Goal: Information Seeking & Learning: Learn about a topic

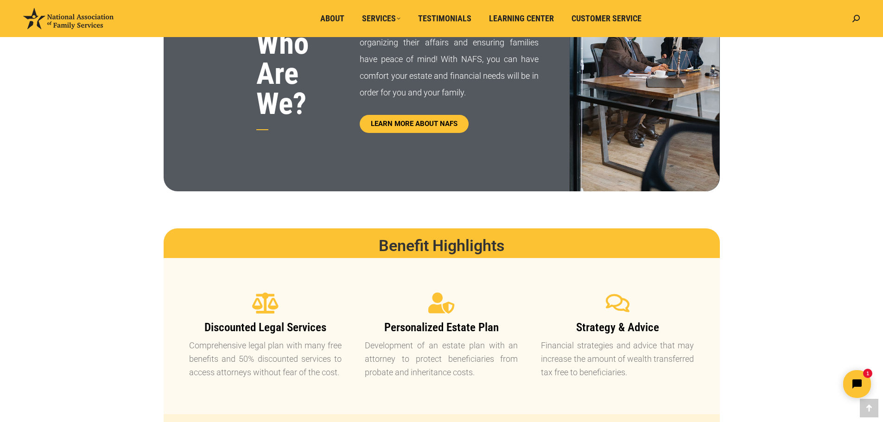
scroll to position [417, 0]
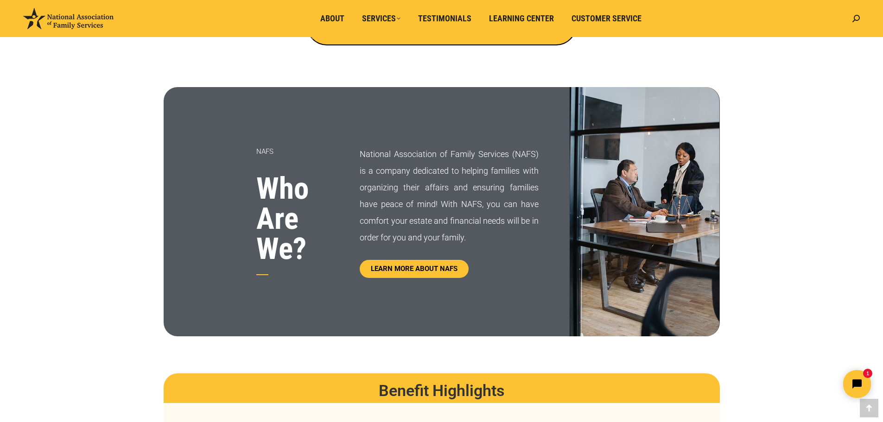
click at [361, 155] on p "National Association of Family Services (NAFS) is a company dedicated to helpin…" at bounding box center [449, 196] width 178 height 100
drag, startPoint x: 257, startPoint y: 151, endPoint x: 293, endPoint y: 149, distance: 36.6
click at [293, 149] on p "NAFS" at bounding box center [296, 151] width 81 height 17
click at [294, 120] on div "NAFS Who Are We?" at bounding box center [262, 211] width 196 height 249
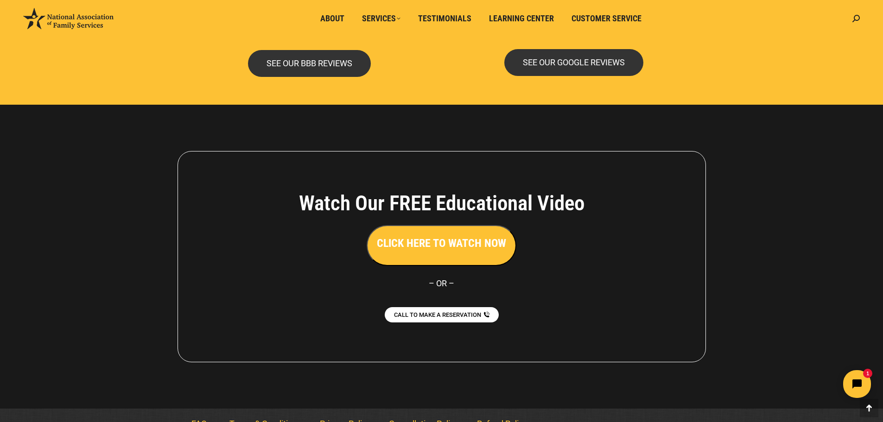
scroll to position [2012, 0]
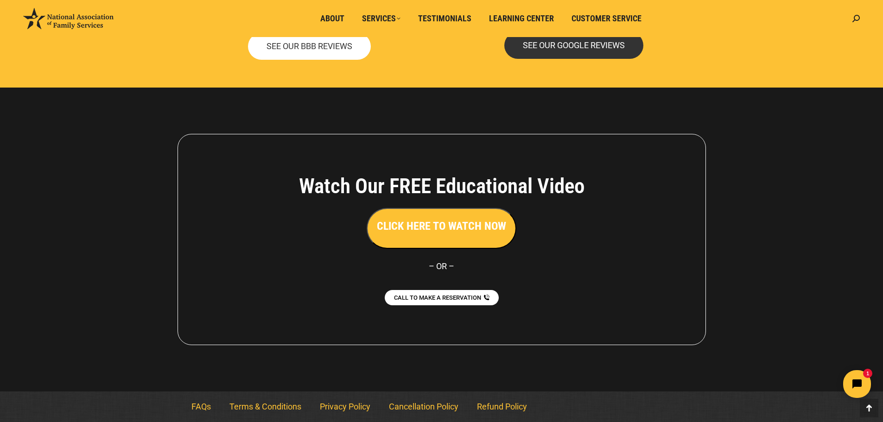
click at [336, 44] on span "SEE OUR BBB REVIEWS" at bounding box center [309, 46] width 86 height 8
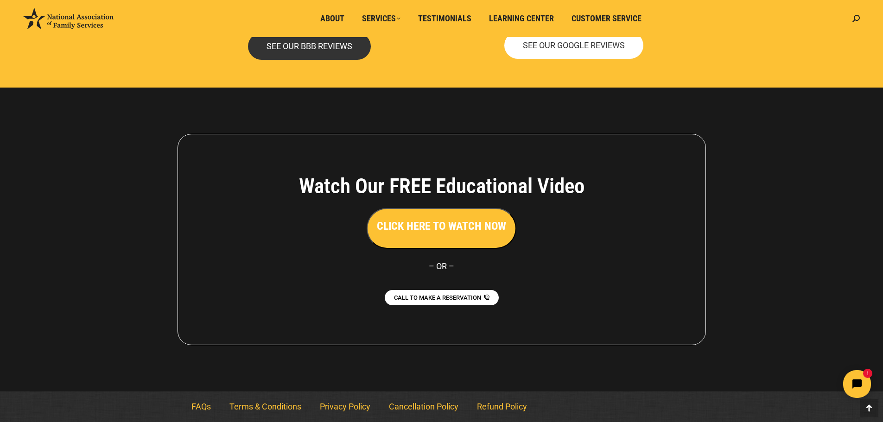
click at [598, 48] on span "SEE OUR GOOGLE REVIEWS" at bounding box center [574, 45] width 102 height 8
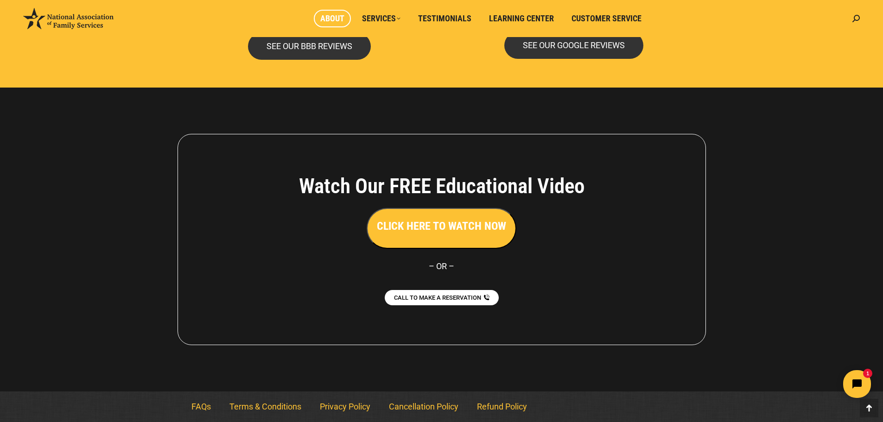
click at [324, 19] on span "About" at bounding box center [332, 18] width 24 height 10
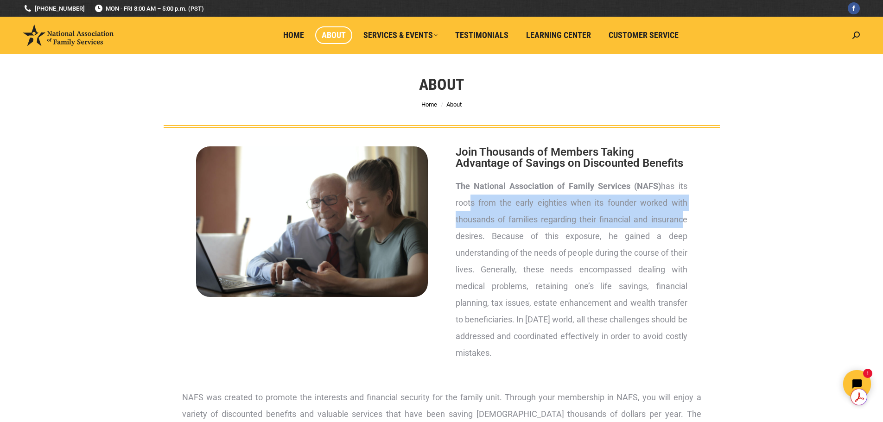
drag, startPoint x: 468, startPoint y: 201, endPoint x: 676, endPoint y: 222, distance: 209.2
click at [676, 222] on p "The National Association of Family Services (NAFS) has its roots from the early…" at bounding box center [572, 269] width 232 height 183
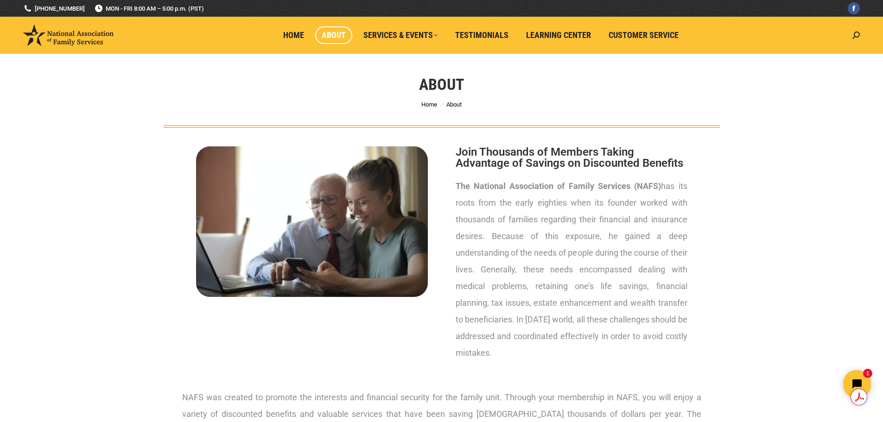
click at [706, 228] on section "Join Thousands of Members Taking Advantage of Savings on Discounted Benefits Th…" at bounding box center [442, 256] width 556 height 257
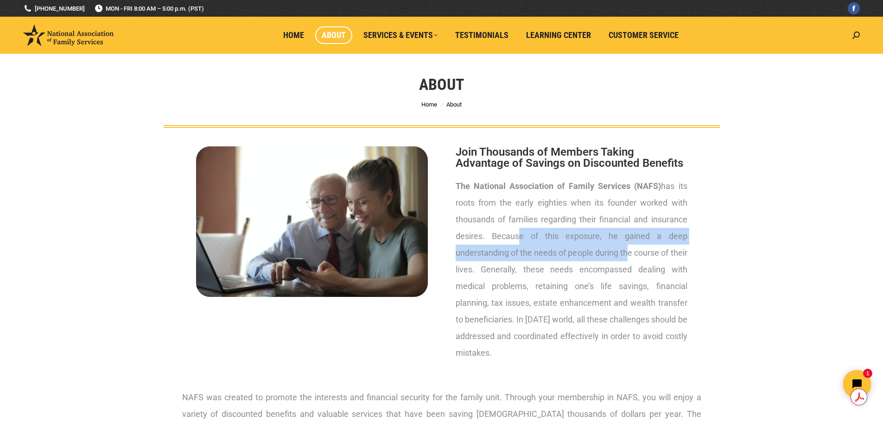
drag, startPoint x: 513, startPoint y: 236, endPoint x: 639, endPoint y: 250, distance: 126.4
click at [639, 250] on p "The National Association of Family Services (NAFS) has its roots from the early…" at bounding box center [572, 269] width 232 height 183
drag, startPoint x: 471, startPoint y: 338, endPoint x: 588, endPoint y: 351, distance: 117.5
click at [588, 351] on p "The National Association of Family Services (NAFS) has its roots from the early…" at bounding box center [572, 269] width 232 height 183
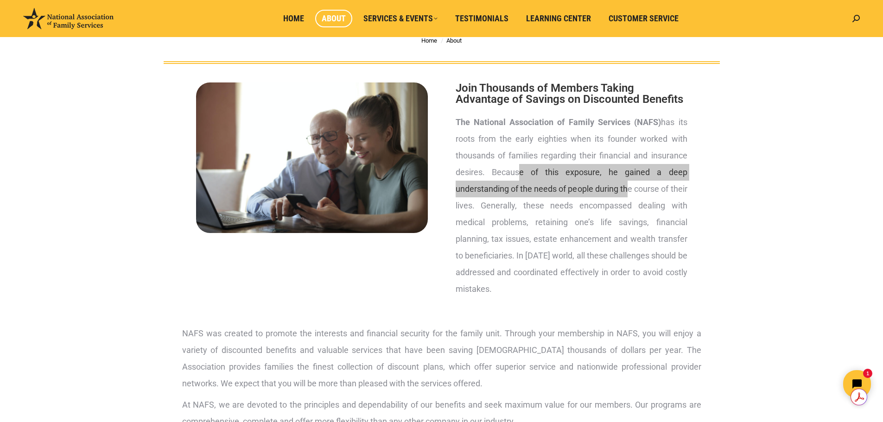
scroll to position [93, 0]
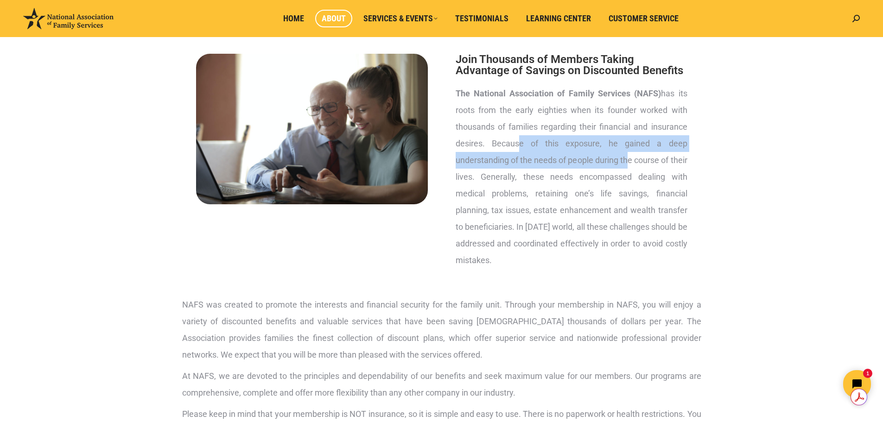
drag, startPoint x: 503, startPoint y: 214, endPoint x: 588, endPoint y: 257, distance: 95.1
click at [588, 257] on p "The National Association of Family Services (NAFS) has its roots from the early…" at bounding box center [572, 176] width 232 height 183
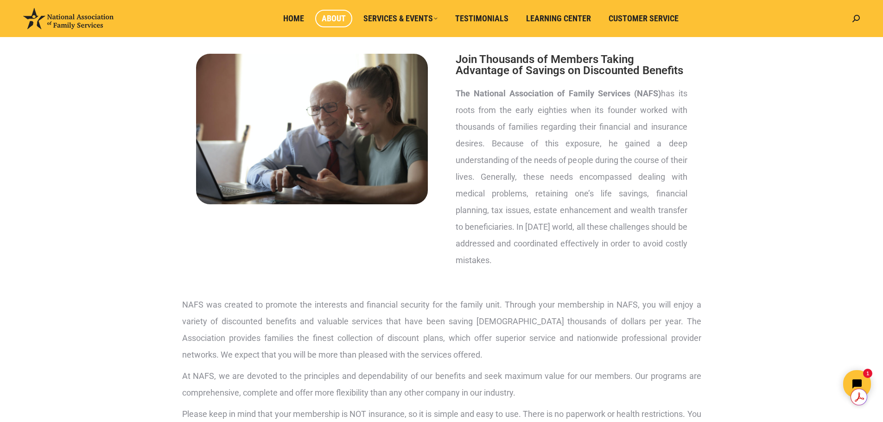
click at [322, 246] on div at bounding box center [311, 163] width 259 height 247
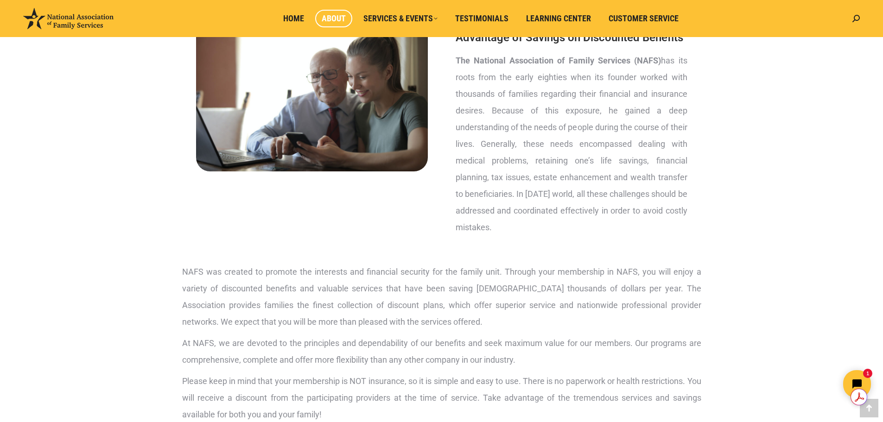
scroll to position [139, 0]
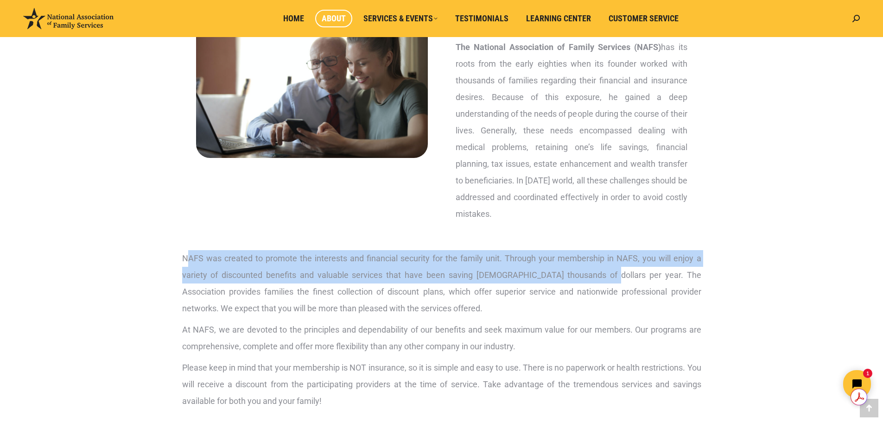
drag, startPoint x: 188, startPoint y: 257, endPoint x: 607, endPoint y: 272, distance: 419.6
click at [607, 272] on p "NAFS was created to promote the interests and financial security for the family…" at bounding box center [441, 283] width 519 height 67
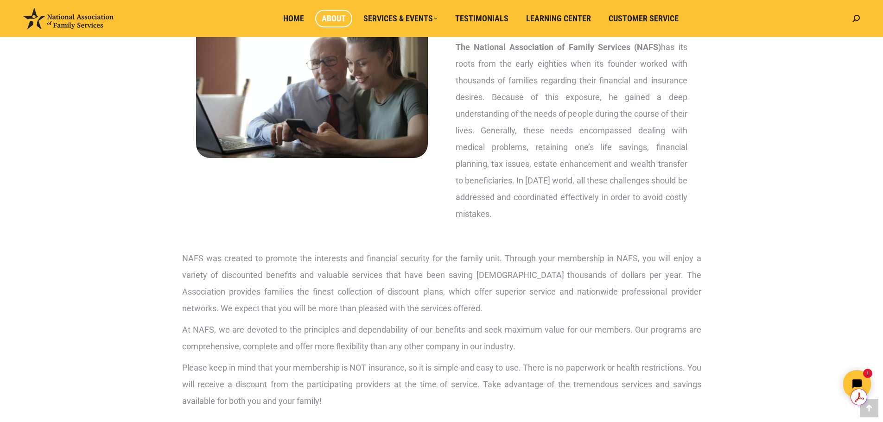
click at [713, 274] on section "NAFS was created to promote the interests and financial security for the family…" at bounding box center [442, 332] width 556 height 173
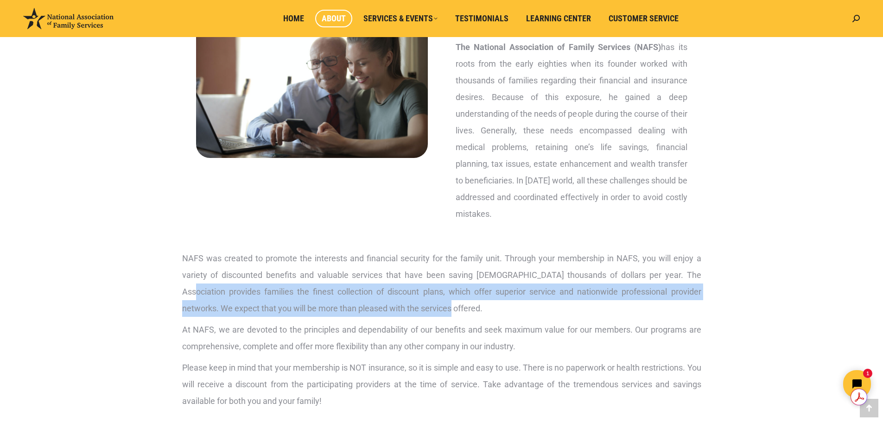
drag, startPoint x: 178, startPoint y: 294, endPoint x: 434, endPoint y: 305, distance: 256.0
click at [434, 305] on div "NAFS was created to promote the interests and financial security for the family…" at bounding box center [441, 332] width 528 height 173
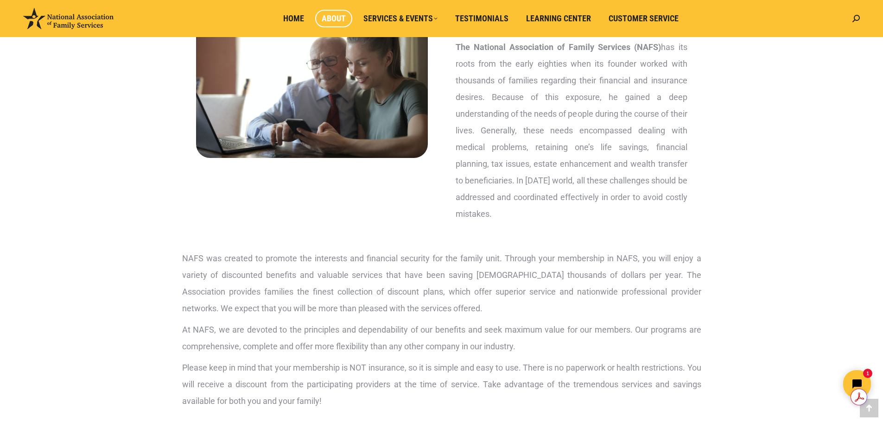
click at [239, 237] on div at bounding box center [311, 117] width 259 height 247
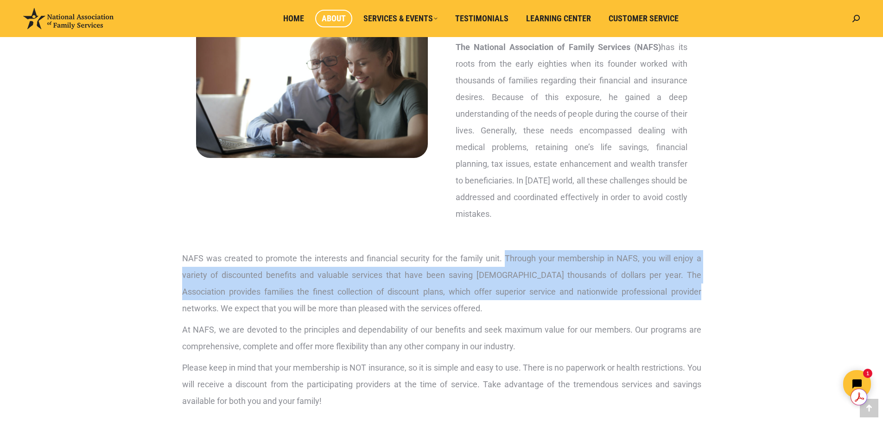
drag, startPoint x: 505, startPoint y: 257, endPoint x: 683, endPoint y: 284, distance: 180.4
click at [683, 284] on p "NAFS was created to promote the interests and financial security for the family…" at bounding box center [441, 283] width 519 height 67
copy p "Through your membership in NAFS, you will enjoy a variety of discounted benefit…"
click at [253, 346] on p "At NAFS, we are devoted to the principles and dependability of our benefits and…" at bounding box center [441, 338] width 519 height 33
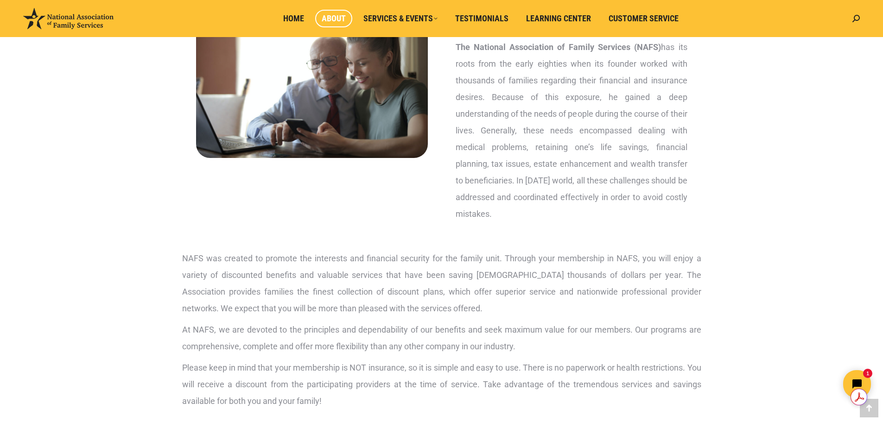
click at [183, 258] on p "NAFS was created to promote the interests and financial security for the family…" at bounding box center [441, 283] width 519 height 67
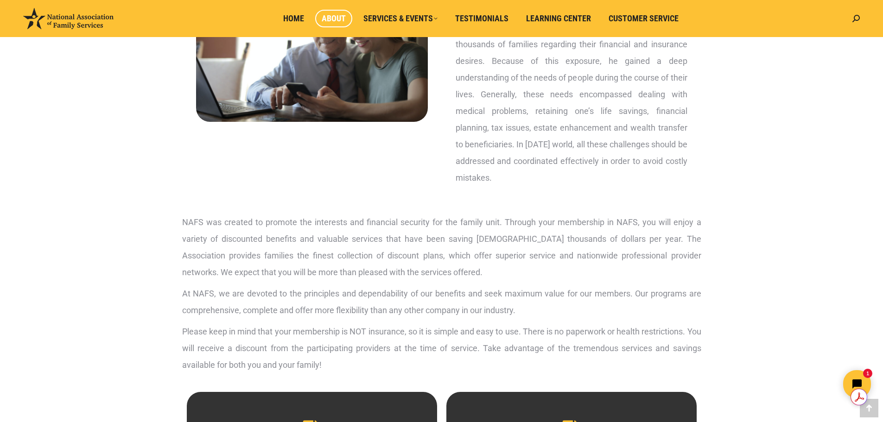
scroll to position [232, 0]
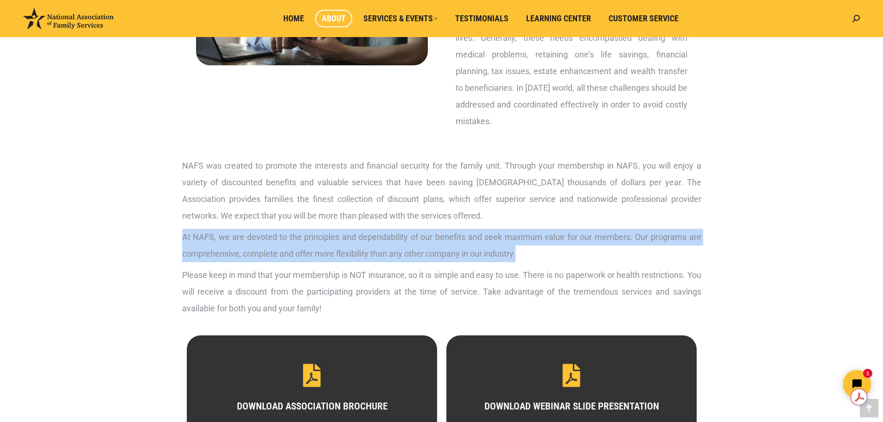
drag, startPoint x: 178, startPoint y: 238, endPoint x: 522, endPoint y: 253, distance: 344.2
click at [522, 253] on div "NAFS was created to promote the interests and financial security for the family…" at bounding box center [441, 239] width 528 height 173
click at [605, 259] on p "At NAFS, we are devoted to the principles and dependability of our benefits and…" at bounding box center [441, 245] width 519 height 33
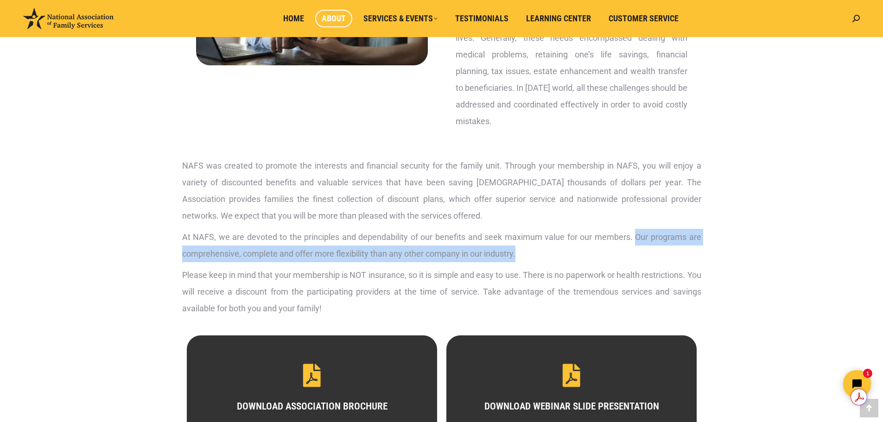
drag, startPoint x: 636, startPoint y: 237, endPoint x: 702, endPoint y: 248, distance: 67.2
click at [702, 248] on div "NAFS was created to promote the interests and financial security for the family…" at bounding box center [441, 239] width 528 height 173
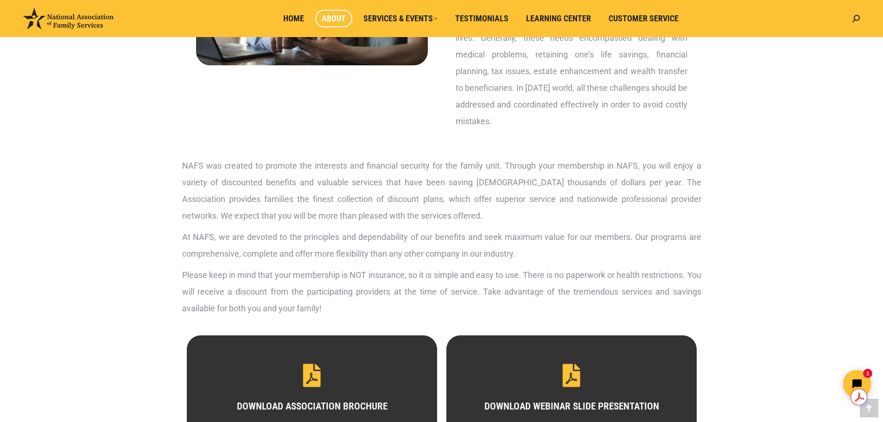
click at [335, 277] on p "Please keep in mind that your membership is NOT insurance, so it is simple and …" at bounding box center [441, 292] width 519 height 50
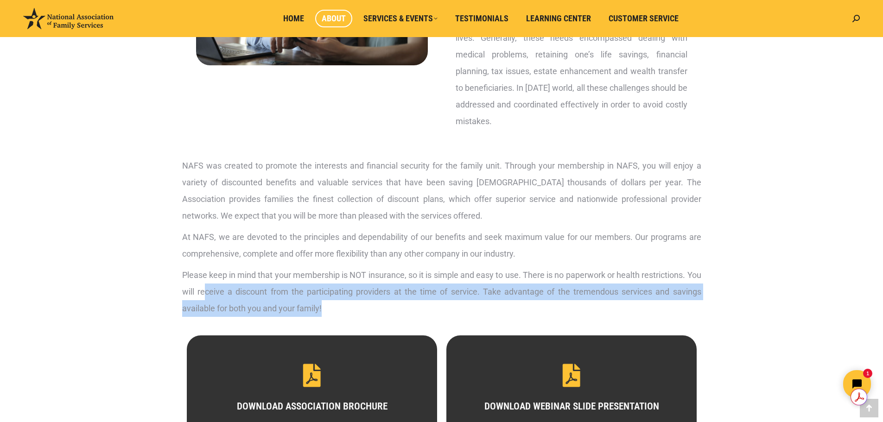
drag, startPoint x: 219, startPoint y: 293, endPoint x: 399, endPoint y: 307, distance: 180.8
click at [399, 307] on p "Please keep in mind that your membership is NOT insurance, so it is simple and …" at bounding box center [441, 292] width 519 height 50
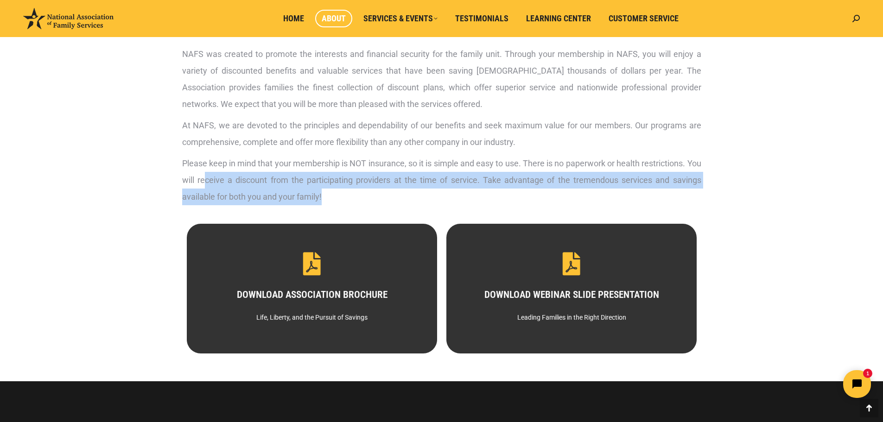
scroll to position [371, 0]
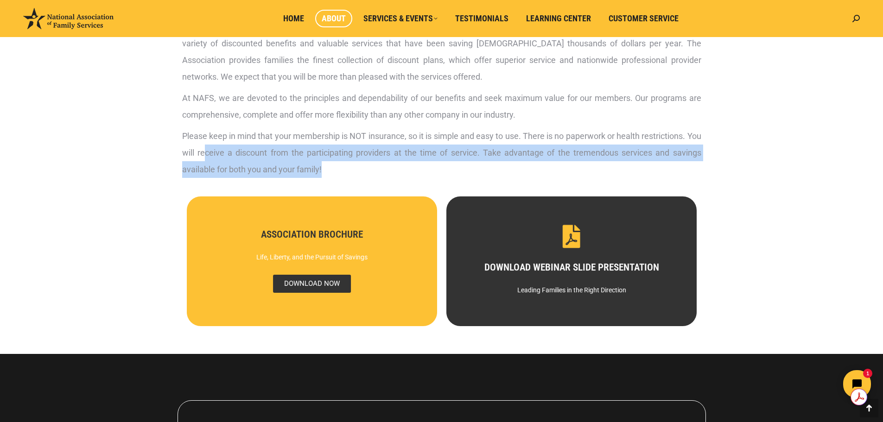
click at [300, 280] on span "DOWNLOAD NOW" at bounding box center [311, 284] width 78 height 18
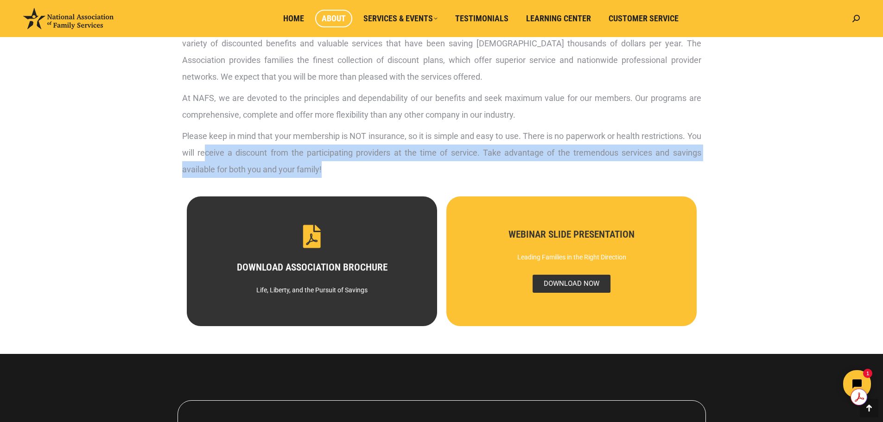
click at [568, 282] on span "DOWNLOAD NOW" at bounding box center [571, 284] width 78 height 18
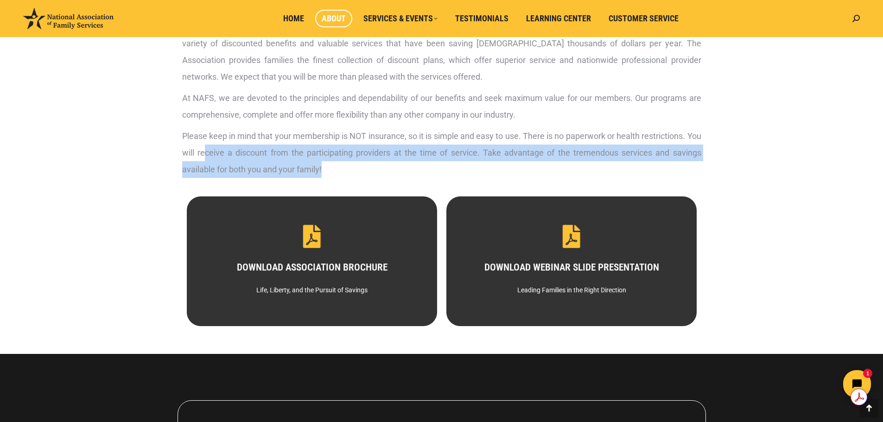
click at [308, 161] on p "Please keep in mind that your membership is NOT insurance, so it is simple and …" at bounding box center [441, 153] width 519 height 50
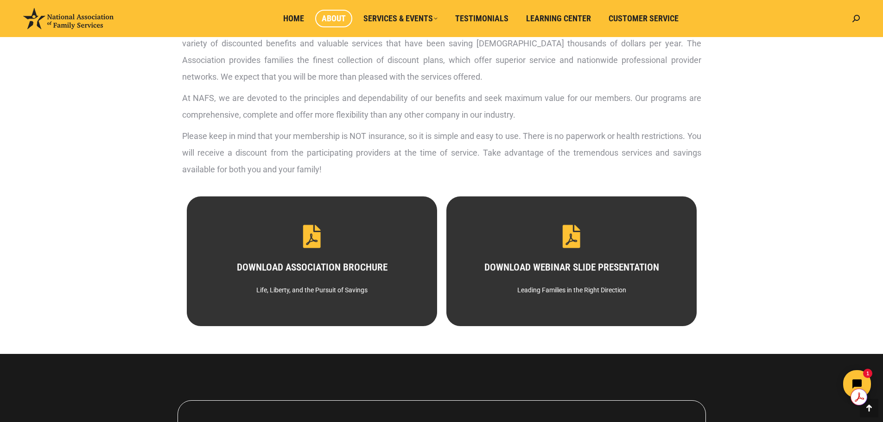
click at [232, 154] on p "Please keep in mind that your membership is NOT insurance, so it is simple and …" at bounding box center [441, 153] width 519 height 50
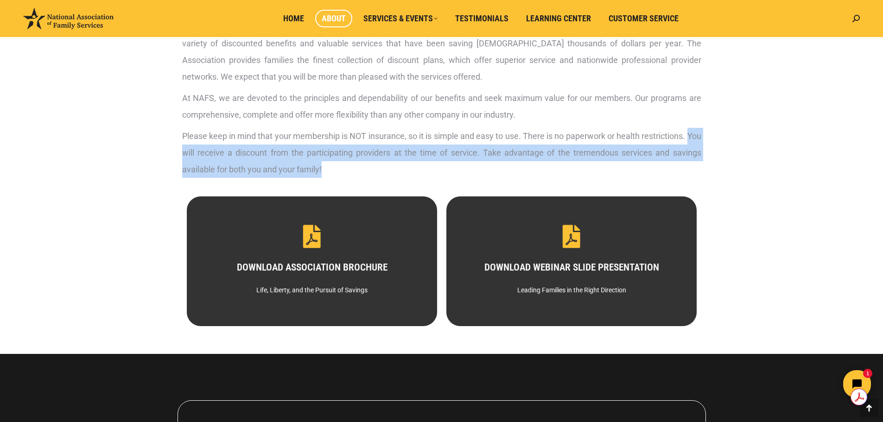
drag, startPoint x: 179, startPoint y: 152, endPoint x: 594, endPoint y: 164, distance: 414.5
click at [594, 164] on div "NAFS was created to promote the interests and financial security for the family…" at bounding box center [441, 100] width 528 height 173
click at [727, 151] on div "Join Thousands of Members Taking Advantage of Savings on Discounted Benefits Th…" at bounding box center [441, 46] width 602 height 578
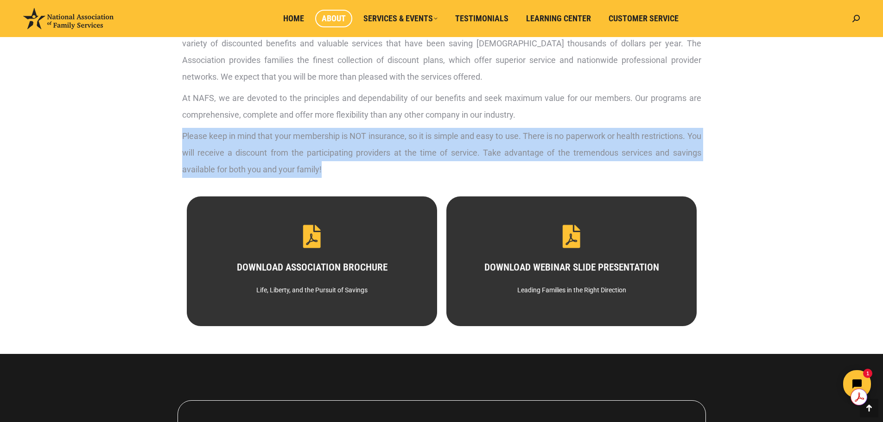
drag, startPoint x: 181, startPoint y: 134, endPoint x: 623, endPoint y: 171, distance: 443.2
click at [623, 171] on div "NAFS was created to promote the interests and financial security for the family…" at bounding box center [441, 100] width 528 height 173
click at [291, 164] on p "Please keep in mind that your membership is NOT insurance, so it is simple and …" at bounding box center [441, 153] width 519 height 50
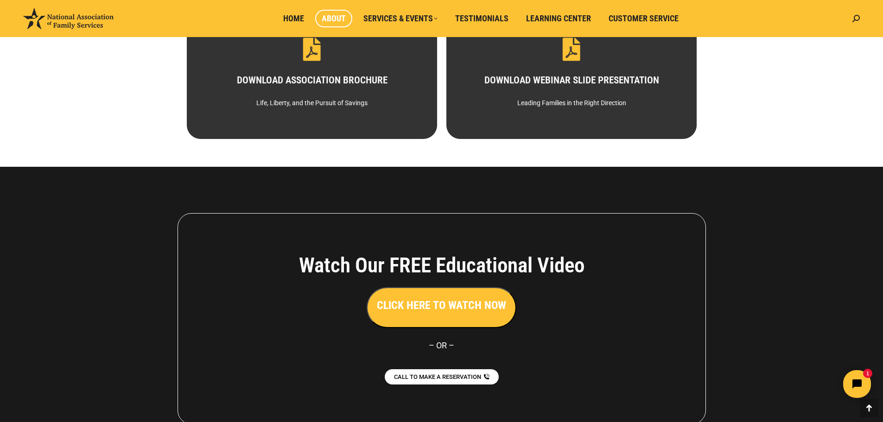
scroll to position [637, 0]
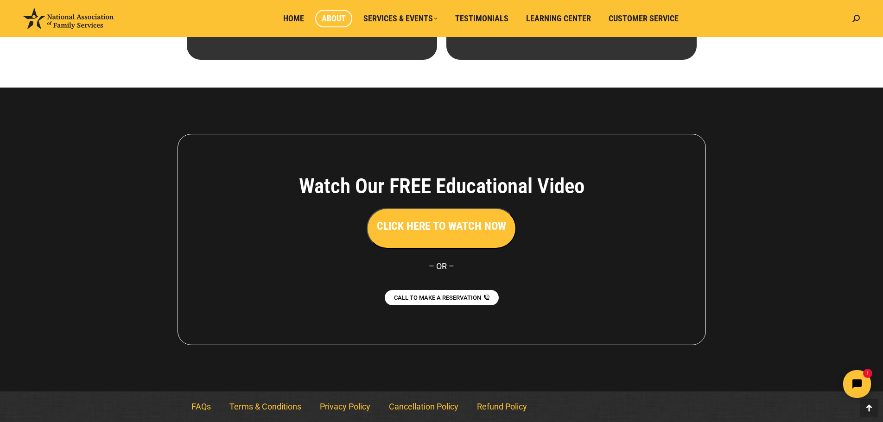
click at [440, 230] on h3 "CLICK HERE TO WATCH NOW" at bounding box center [441, 226] width 129 height 16
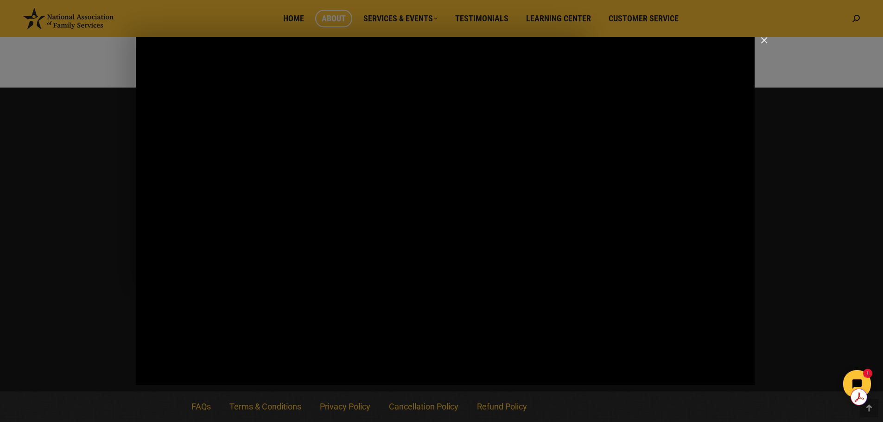
click at [762, 40] on img "Close" at bounding box center [760, 45] width 16 height 16
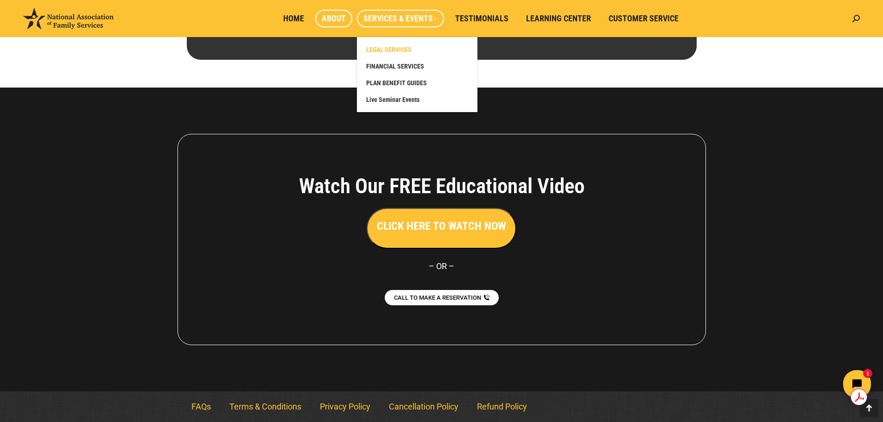
click at [396, 45] on link "LEGAL SERVICES" at bounding box center [416, 49] width 111 height 17
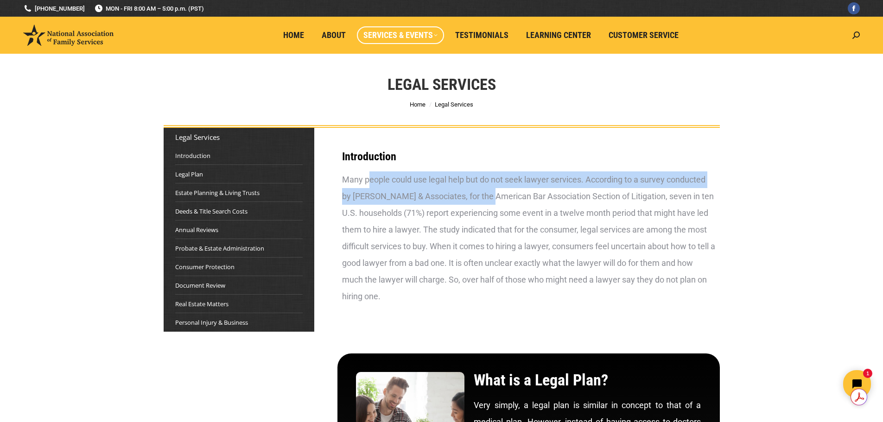
drag, startPoint x: 370, startPoint y: 180, endPoint x: 484, endPoint y: 193, distance: 114.3
click at [484, 193] on div "Many people could use legal help but do not seek lawyer services. According to …" at bounding box center [528, 237] width 373 height 133
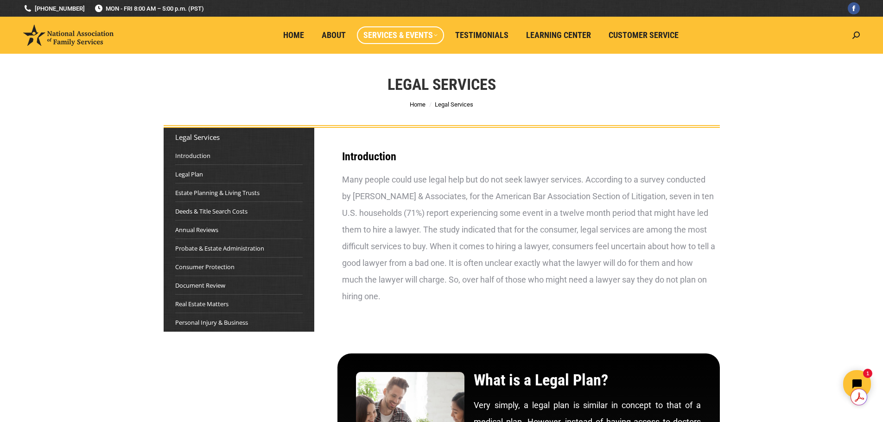
click at [540, 198] on div "Many people could use legal help but do not seek lawyer services. According to …" at bounding box center [528, 237] width 373 height 133
drag, startPoint x: 360, startPoint y: 195, endPoint x: 470, endPoint y: 203, distance: 110.6
click at [470, 203] on div "Many people could use legal help but do not seek lawyer services. According to …" at bounding box center [528, 237] width 373 height 133
click at [607, 183] on div "Many people could use legal help but do not seek lawyer services. According to …" at bounding box center [528, 237] width 373 height 133
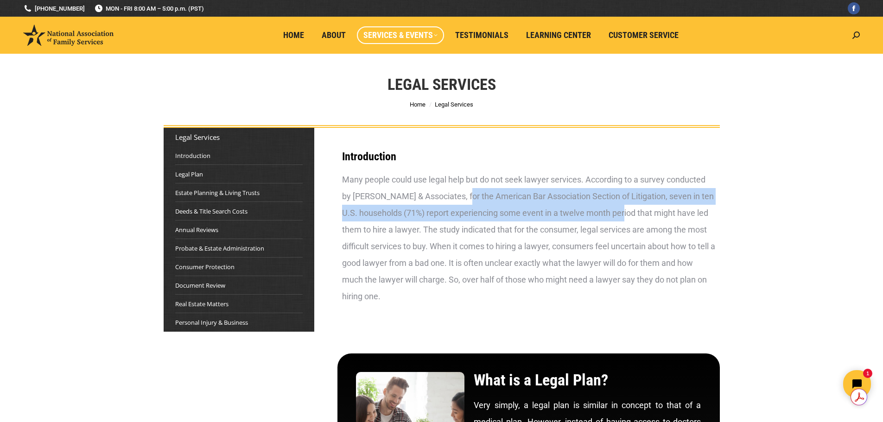
drag, startPoint x: 461, startPoint y: 196, endPoint x: 621, endPoint y: 212, distance: 161.1
click at [621, 212] on div "Many people could use legal help but do not seek lawyer services. According to …" at bounding box center [528, 237] width 373 height 133
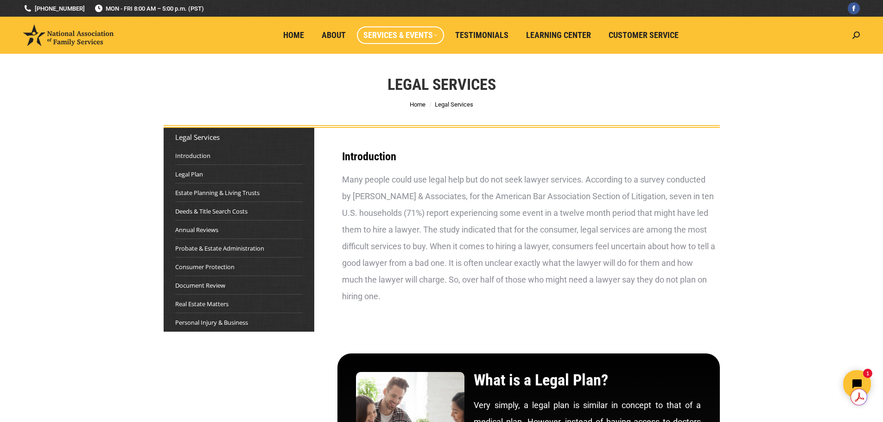
click at [560, 256] on div "Many people could use legal help but do not seek lawyer services. According to …" at bounding box center [528, 237] width 373 height 133
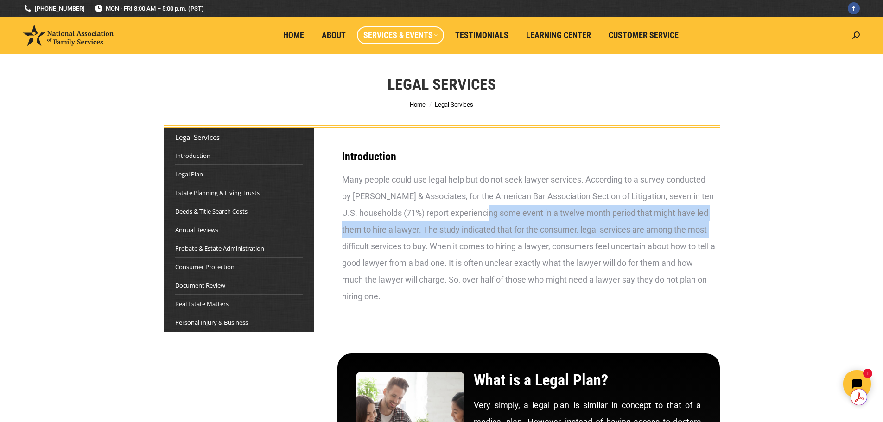
drag, startPoint x: 487, startPoint y: 211, endPoint x: 708, endPoint y: 229, distance: 221.3
click at [708, 229] on div "Many people could use legal help but do not seek lawyer services. According to …" at bounding box center [528, 237] width 373 height 133
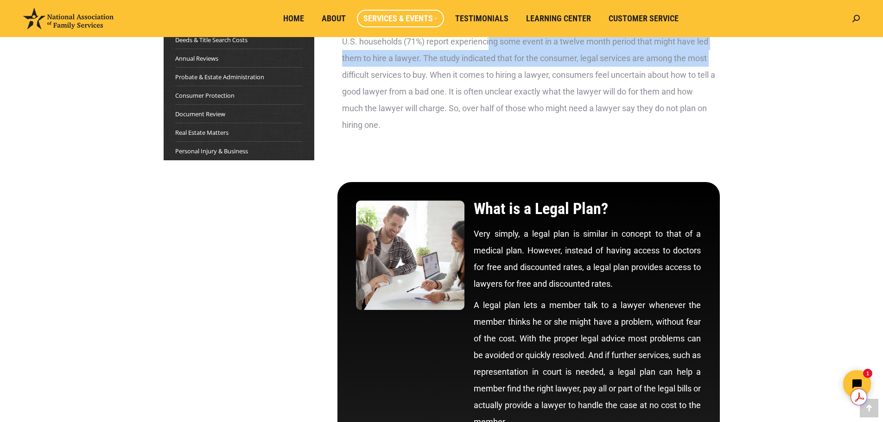
scroll to position [232, 0]
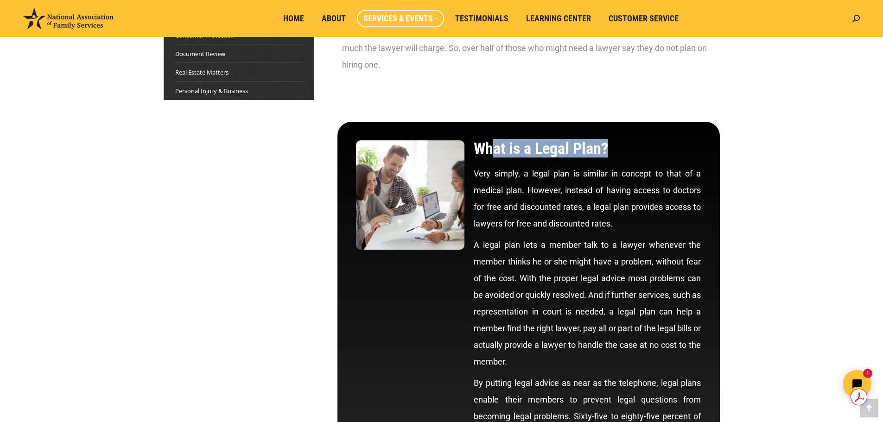
drag, startPoint x: 494, startPoint y: 149, endPoint x: 629, endPoint y: 143, distance: 135.0
click at [629, 143] on h2 "What is a Legal Plan?" at bounding box center [587, 148] width 227 height 16
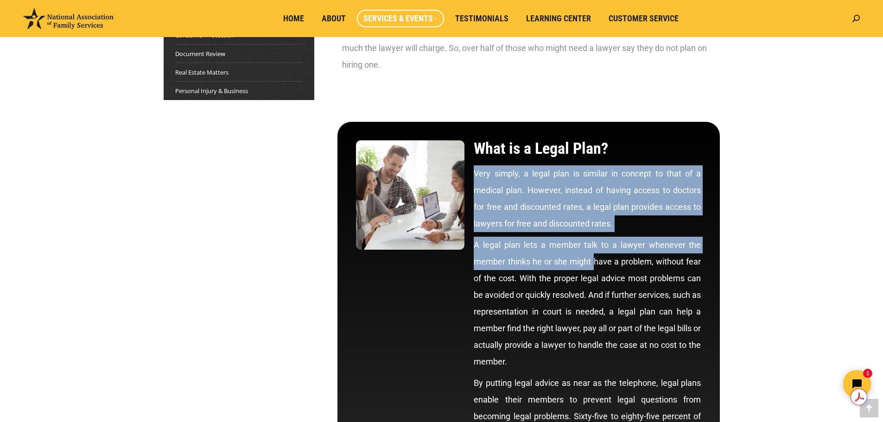
drag, startPoint x: 473, startPoint y: 176, endPoint x: 593, endPoint y: 259, distance: 146.4
click at [593, 259] on div "What is a Legal Plan? Very simply, a legal plan is similar in concept to that o…" at bounding box center [587, 318] width 236 height 365
click at [614, 206] on p "Very simply, a legal plan is similar in concept to that of a medical plan. Howe…" at bounding box center [587, 198] width 227 height 67
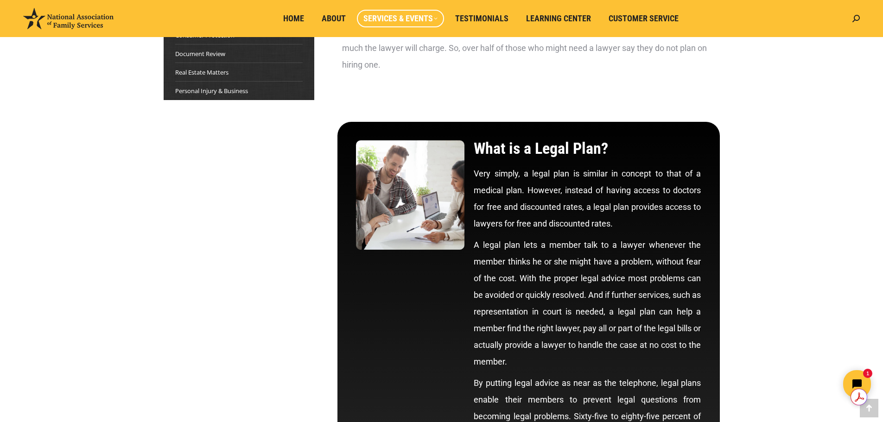
click at [624, 225] on p "Very simply, a legal plan is similar in concept to that of a medical plan. Howe…" at bounding box center [587, 198] width 227 height 67
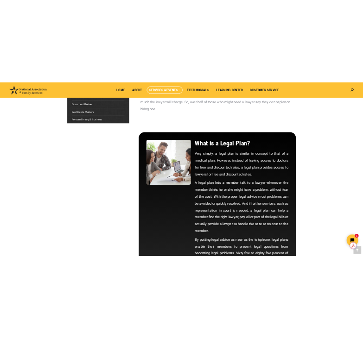
scroll to position [285, 0]
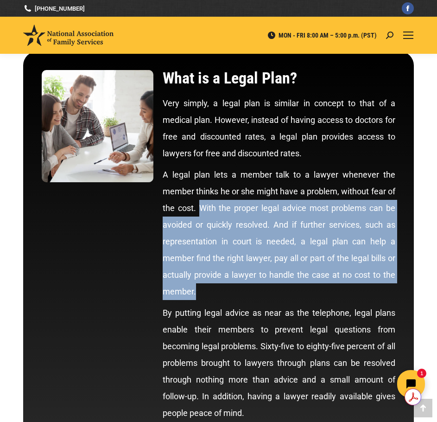
drag, startPoint x: 202, startPoint y: 208, endPoint x: 387, endPoint y: 285, distance: 199.6
click at [387, 285] on p "A legal plan lets a member talk to a lawyer whenever the member thinks he or sh…" at bounding box center [279, 232] width 233 height 133
click at [359, 281] on p "A legal plan lets a member talk to a lawyer whenever the member thinks he or sh…" at bounding box center [279, 232] width 233 height 133
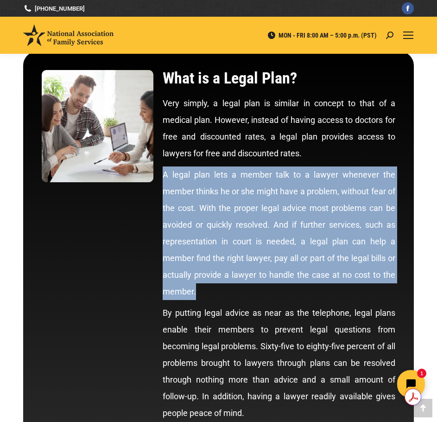
drag, startPoint x: 162, startPoint y: 173, endPoint x: 200, endPoint y: 292, distance: 125.1
click at [200, 292] on div "What is a Legal Plan? Very simply, a legal plan is similar in concept to that o…" at bounding box center [279, 247] width 242 height 365
copy p "A legal plan lets a member talk to a lawyer whenever the member thinks he or sh…"
click at [253, 201] on p "A legal plan lets a member talk to a lawyer whenever the member thinks he or sh…" at bounding box center [279, 232] width 233 height 133
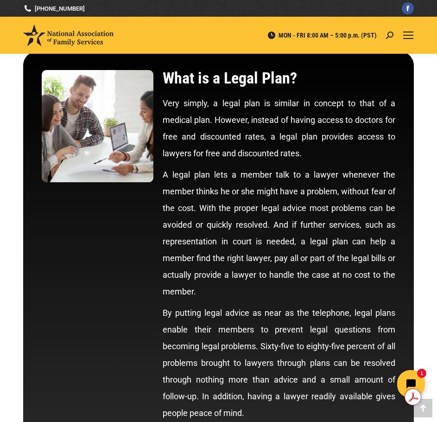
click at [155, 242] on div at bounding box center [97, 247] width 121 height 365
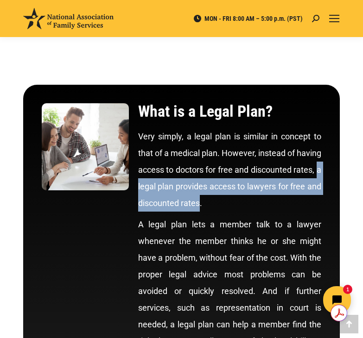
drag, startPoint x: 162, startPoint y: 186, endPoint x: 233, endPoint y: 203, distance: 72.9
click at [233, 203] on p "Very simply, a legal plan is similar in concept to that of a medical plan. Howe…" at bounding box center [229, 169] width 183 height 83
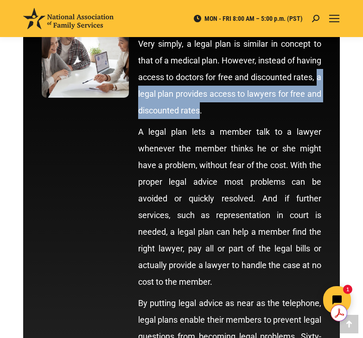
scroll to position [332, 0]
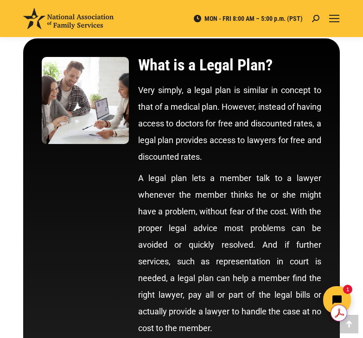
click at [210, 239] on p "A legal plan lets a member talk to a lawyer whenever the member thinks he or sh…" at bounding box center [229, 253] width 183 height 167
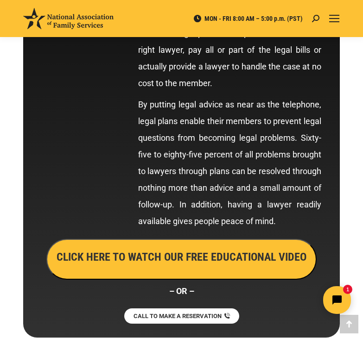
scroll to position [610, 0]
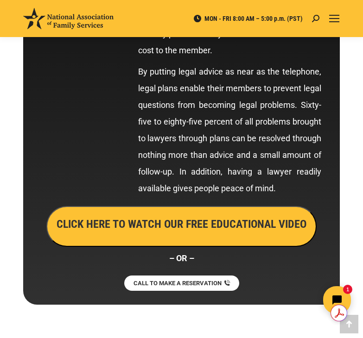
click at [161, 227] on h3 "CLICK HERE TO WATCH OUR FREE EDUCATIONAL VIDEO" at bounding box center [182, 224] width 250 height 16
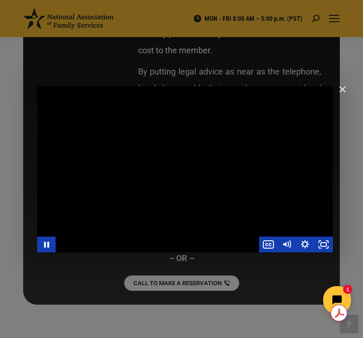
click at [234, 237] on div "Main Video - Full Webinar (Emma) Landon V1.4" at bounding box center [157, 245] width 203 height 16
click at [47, 240] on icon "Pause" at bounding box center [46, 244] width 22 height 19
click at [90, 248] on div "Main Video - Full Webinar (Emma) Landon V1.4" at bounding box center [157, 245] width 203 height 16
click at [44, 240] on icon "Play Video" at bounding box center [47, 244] width 22 height 19
click at [50, 246] on icon "Pause" at bounding box center [46, 244] width 22 height 19
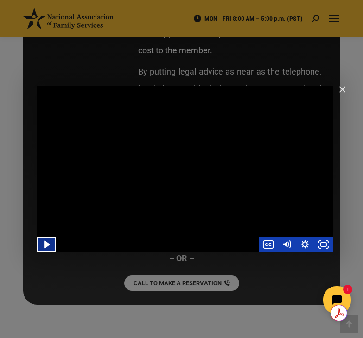
click at [46, 245] on icon "Play Video" at bounding box center [47, 244] width 6 height 8
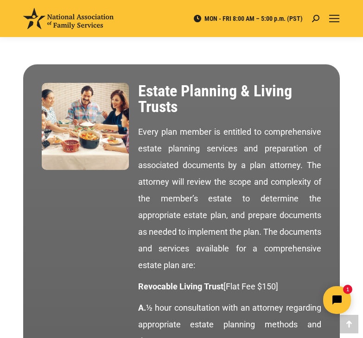
scroll to position [934, 0]
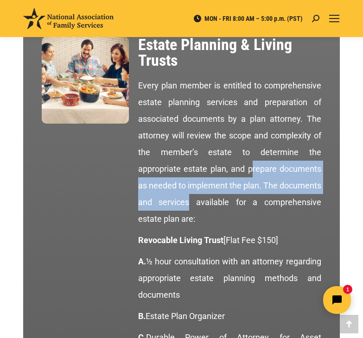
drag, startPoint x: 204, startPoint y: 171, endPoint x: 327, endPoint y: 178, distance: 123.0
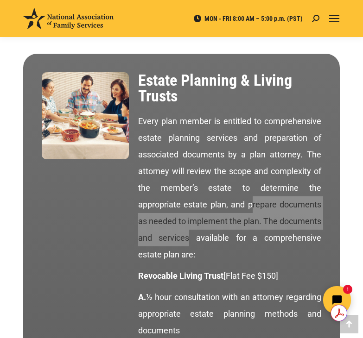
scroll to position [888, 0]
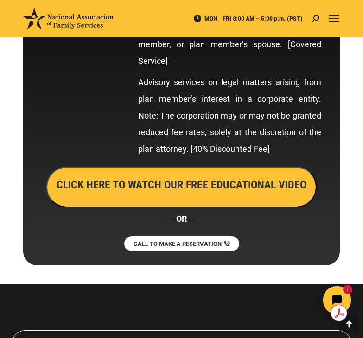
scroll to position [5884, 0]
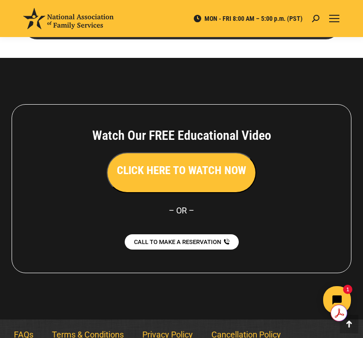
click at [105, 324] on link "Terms & Conditions" at bounding box center [88, 334] width 90 height 21
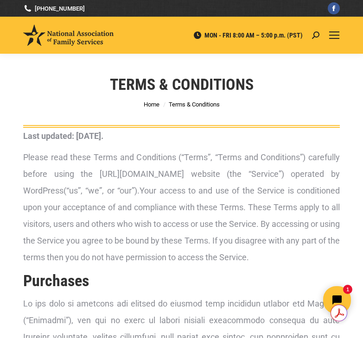
click at [144, 188] on p "Please read these Terms and Conditions (“Terms”, “Terms and Conditions”) carefu…" at bounding box center [181, 207] width 316 height 117
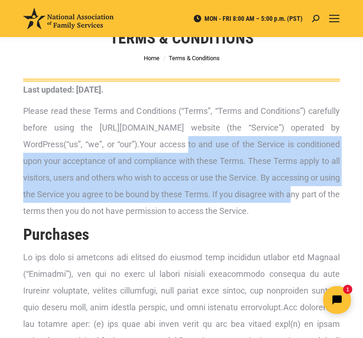
drag, startPoint x: 154, startPoint y: 146, endPoint x: 283, endPoint y: 193, distance: 137.1
click at [283, 193] on p "Please read these Terms and Conditions (“Terms”, “Terms and Conditions”) carefu…" at bounding box center [181, 161] width 316 height 117
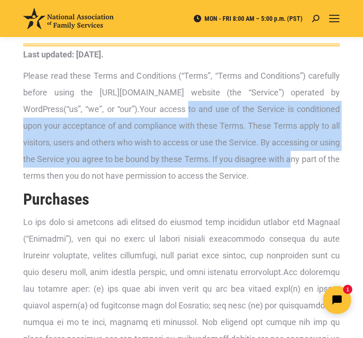
scroll to position [139, 0]
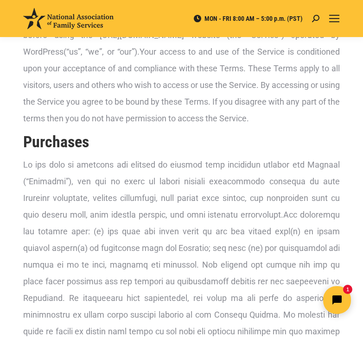
click at [178, 120] on p "Please read these Terms and Conditions (“Terms”, “Terms and Conditions”) carefu…" at bounding box center [181, 68] width 316 height 117
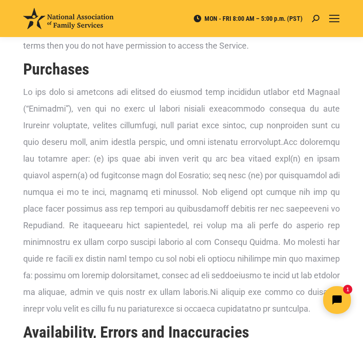
scroll to position [232, 0]
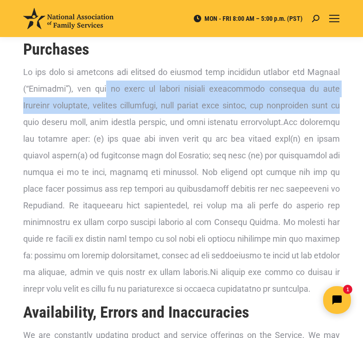
drag, startPoint x: 108, startPoint y: 90, endPoint x: 347, endPoint y: 105, distance: 238.6
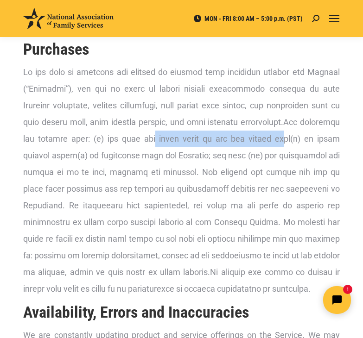
drag, startPoint x: 158, startPoint y: 141, endPoint x: 288, endPoint y: 140, distance: 129.3
click at [288, 140] on p at bounding box center [181, 181] width 316 height 234
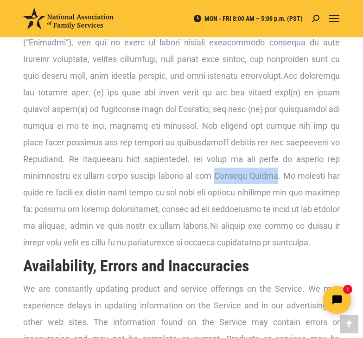
drag, startPoint x: 200, startPoint y: 174, endPoint x: 252, endPoint y: 175, distance: 51.9
click at [252, 175] on p at bounding box center [181, 135] width 316 height 234
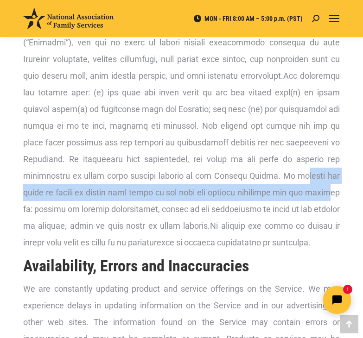
drag, startPoint x: 276, startPoint y: 173, endPoint x: 317, endPoint y: 191, distance: 45.0
click at [317, 191] on p at bounding box center [181, 135] width 316 height 234
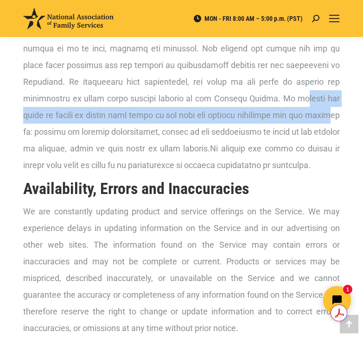
scroll to position [371, 0]
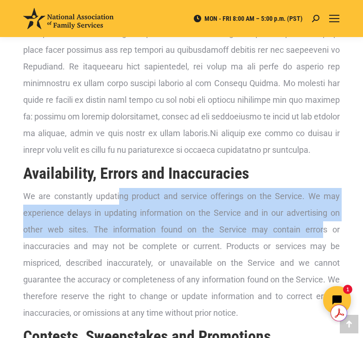
drag, startPoint x: 118, startPoint y: 196, endPoint x: 322, endPoint y: 228, distance: 205.9
click at [322, 228] on p "We are constantly updating product and service offerings on the Service. We may…" at bounding box center [181, 254] width 316 height 133
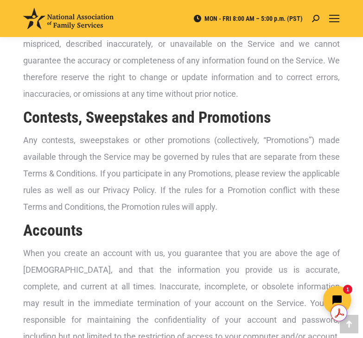
scroll to position [602, 0]
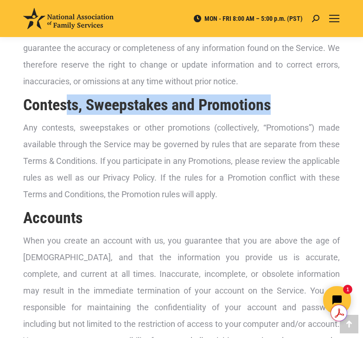
drag, startPoint x: 64, startPoint y: 105, endPoint x: 303, endPoint y: 104, distance: 238.2
click at [303, 104] on h2 "Contests, Sweepstakes and Promotions" at bounding box center [181, 105] width 316 height 20
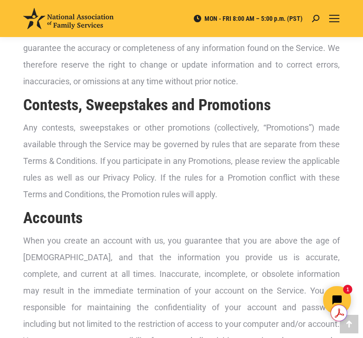
click at [89, 126] on p "Any contests, sweepstakes or other promotions (collectively, “Promotions”) made…" at bounding box center [181, 161] width 316 height 83
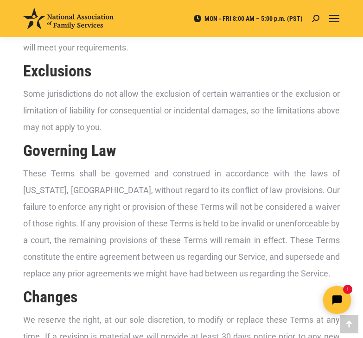
scroll to position [1946, 0]
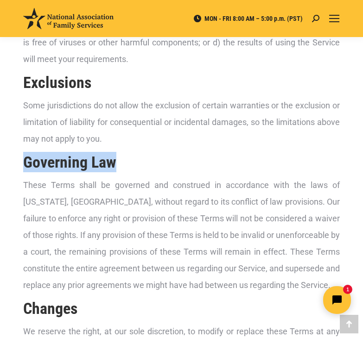
drag, startPoint x: 25, startPoint y: 147, endPoint x: 172, endPoint y: 154, distance: 147.5
click at [172, 154] on h2 "Governing Law" at bounding box center [181, 162] width 316 height 20
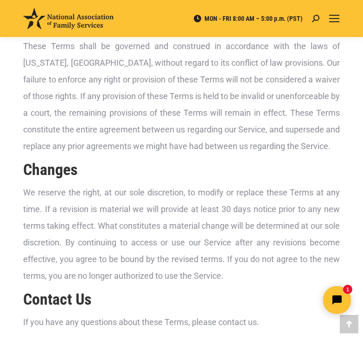
scroll to position [2132, 0]
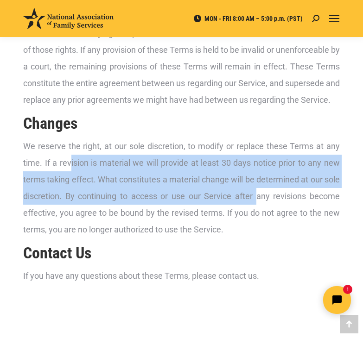
drag, startPoint x: 70, startPoint y: 151, endPoint x: 287, endPoint y: 177, distance: 218.4
click at [287, 177] on p "We reserve the right, at our sole discretion, to modify or replace these Terms …" at bounding box center [181, 188] width 316 height 100
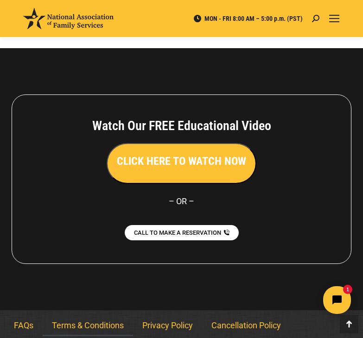
scroll to position [2431, 0]
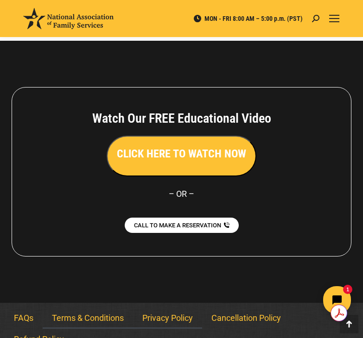
click at [181, 308] on link "Privacy Policy" at bounding box center [167, 318] width 69 height 21
click at [146, 308] on link "Privacy Policy" at bounding box center [167, 318] width 69 height 21
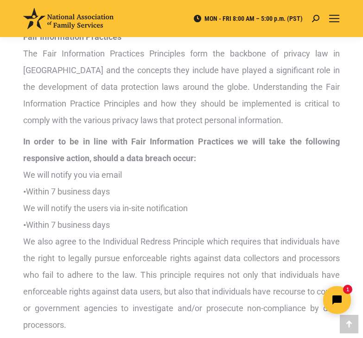
scroll to position [2410, 0]
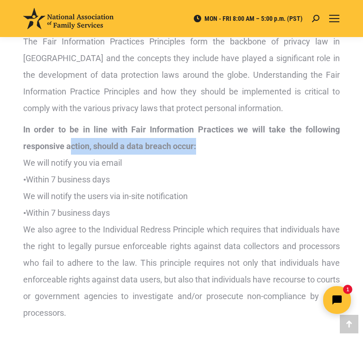
drag, startPoint x: 70, startPoint y: 132, endPoint x: 199, endPoint y: 133, distance: 129.3
click at [199, 133] on p "In order to be in line with Fair Information Practices we will take the followi…" at bounding box center [181, 221] width 316 height 200
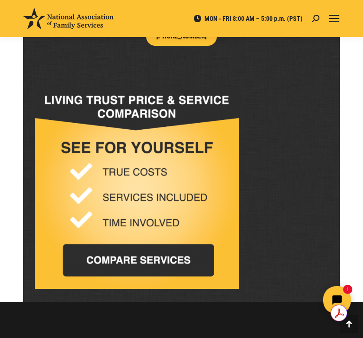
scroll to position [3105, 0]
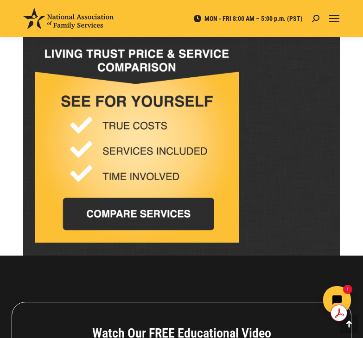
click at [177, 203] on img at bounding box center [137, 141] width 204 height 202
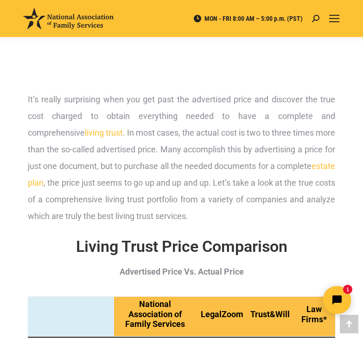
scroll to position [232, 0]
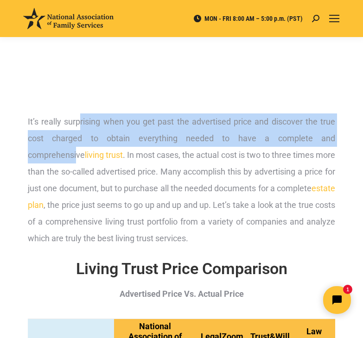
drag, startPoint x: 80, startPoint y: 120, endPoint x: 326, endPoint y: 145, distance: 246.8
click at [326, 145] on p "It’s really surprising when you get past the advertised price and discover the …" at bounding box center [181, 180] width 307 height 133
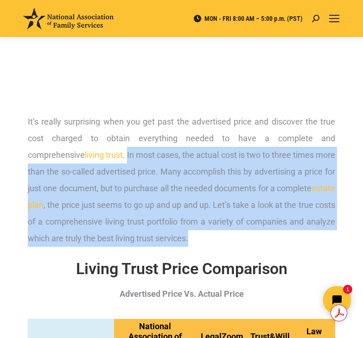
drag, startPoint x: 72, startPoint y: 156, endPoint x: 337, endPoint y: 231, distance: 275.0
click at [337, 231] on div "It’s really surprising when you get past the advertised price and discover the …" at bounding box center [181, 182] width 316 height 147
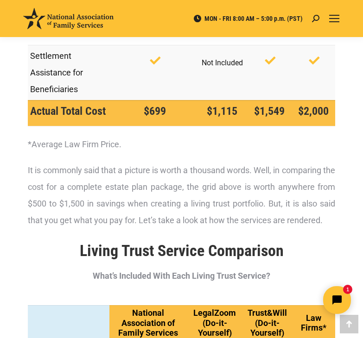
scroll to position [880, 0]
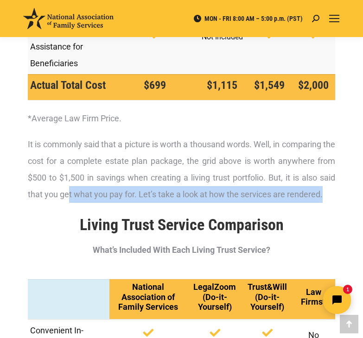
drag, startPoint x: 90, startPoint y: 195, endPoint x: 334, endPoint y: 209, distance: 243.7
click at [334, 203] on p "It is commonly said that a picture is worth a thousand words. Well, in comparin…" at bounding box center [181, 169] width 307 height 67
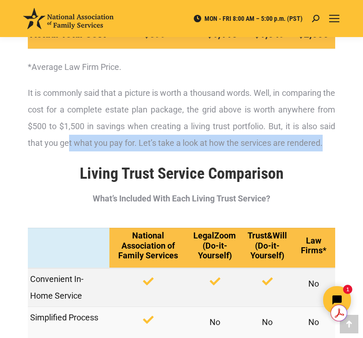
scroll to position [927, 0]
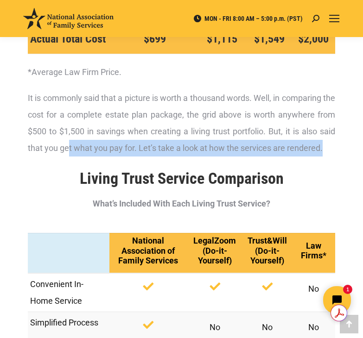
click at [289, 166] on div "It is commonly said that a picture is worth a thousand words. Well, in comparin…" at bounding box center [181, 125] width 316 height 81
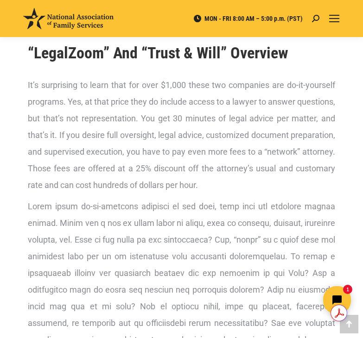
scroll to position [1668, 0]
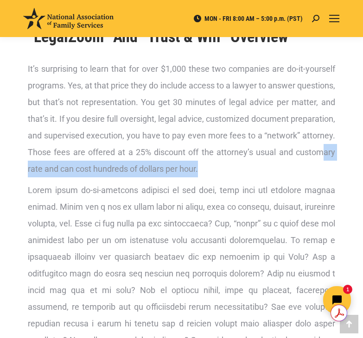
drag, startPoint x: 96, startPoint y: 188, endPoint x: 286, endPoint y: 183, distance: 190.0
click at [286, 177] on p "It’s surprising to learn that for over $1,000 these two companies are do-it-you…" at bounding box center [181, 119] width 307 height 117
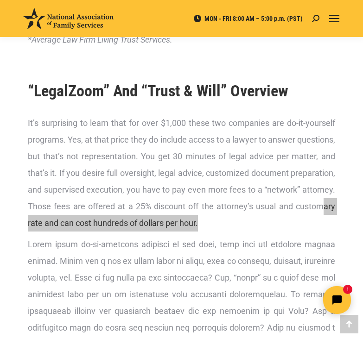
scroll to position [1622, 0]
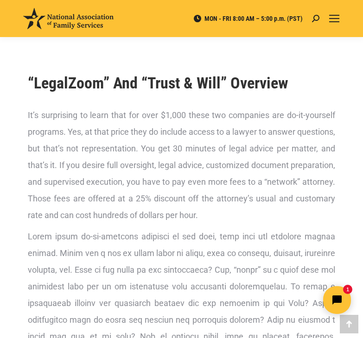
click at [184, 167] on span "It’s surprising to learn that for over $1,000 these two companies are do-it-you…" at bounding box center [181, 165] width 307 height 110
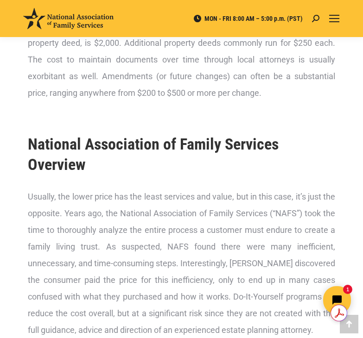
scroll to position [2873, 0]
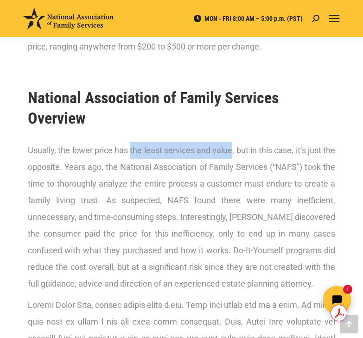
drag, startPoint x: 135, startPoint y: 186, endPoint x: 240, endPoint y: 188, distance: 104.3
click at [240, 188] on span "Usually, the lower price has the least services and value, but in this case, it…" at bounding box center [181, 217] width 307 height 143
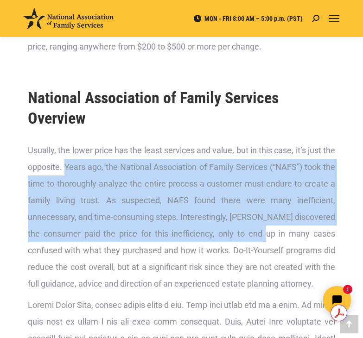
drag, startPoint x: 78, startPoint y: 202, endPoint x: 305, endPoint y: 267, distance: 235.8
click at [305, 267] on span "Usually, the lower price has the least services and value, but in this case, it…" at bounding box center [181, 217] width 307 height 143
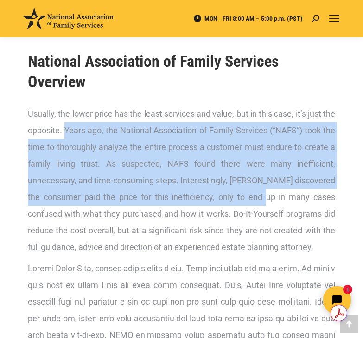
scroll to position [2966, 0]
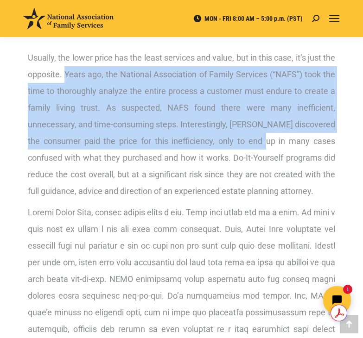
click at [301, 172] on span "Usually, the lower price has the least services and value, but in this case, it…" at bounding box center [181, 124] width 307 height 143
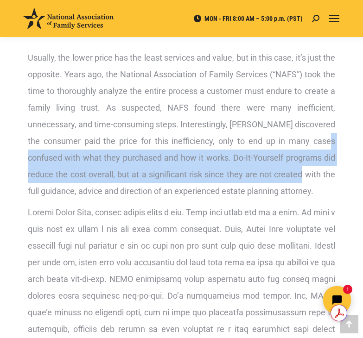
drag, startPoint x: 59, startPoint y: 191, endPoint x: 344, endPoint y: 200, distance: 284.7
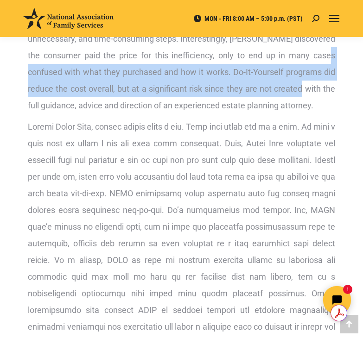
scroll to position [3058, 0]
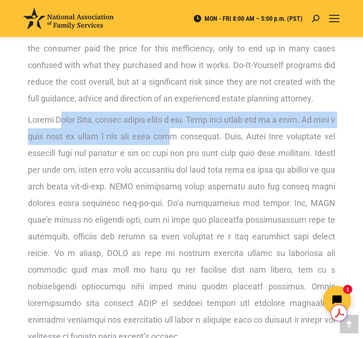
drag, startPoint x: 59, startPoint y: 152, endPoint x: 171, endPoint y: 168, distance: 113.4
click at [171, 168] on span at bounding box center [181, 228] width 307 height 227
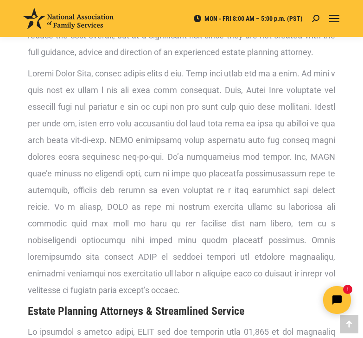
click at [232, 167] on p at bounding box center [181, 182] width 307 height 234
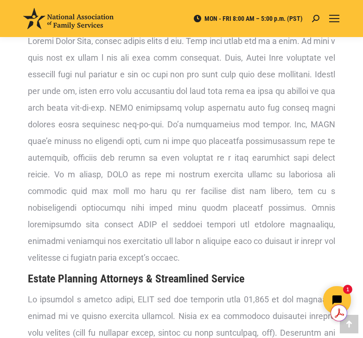
scroll to position [3151, 0]
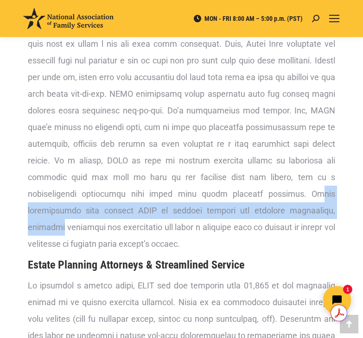
drag, startPoint x: 241, startPoint y: 224, endPoint x: 278, endPoint y: 237, distance: 39.9
click at [278, 237] on p at bounding box center [181, 136] width 307 height 234
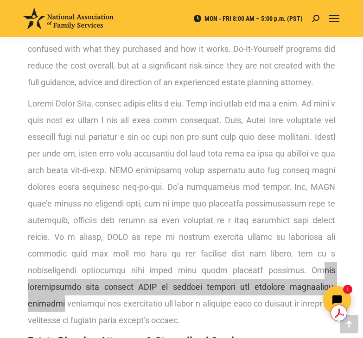
scroll to position [3091, 0]
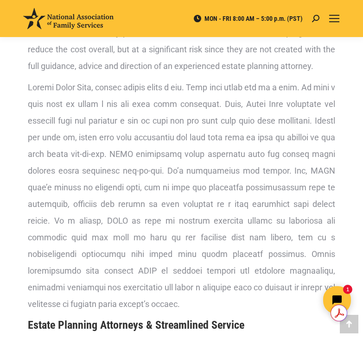
click at [158, 203] on span at bounding box center [181, 195] width 307 height 227
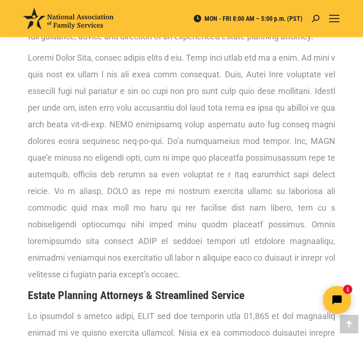
scroll to position [3137, 0]
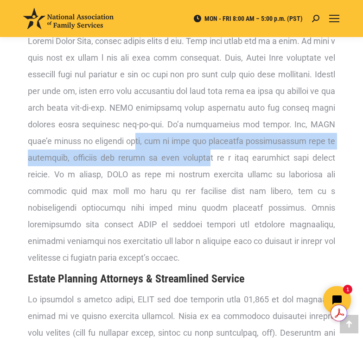
drag, startPoint x: 155, startPoint y: 177, endPoint x: 215, endPoint y: 198, distance: 64.1
click at [215, 198] on p at bounding box center [181, 150] width 307 height 234
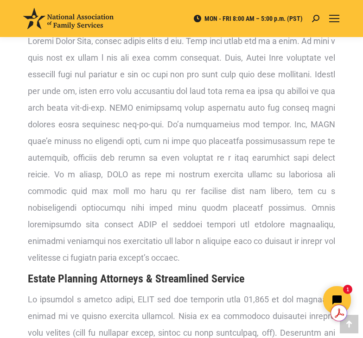
click at [262, 194] on span at bounding box center [181, 149] width 307 height 227
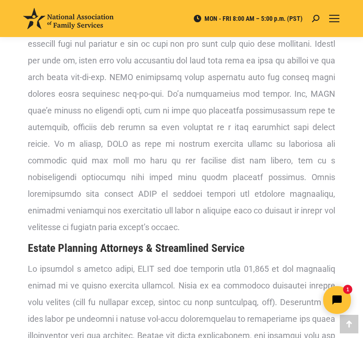
scroll to position [3183, 0]
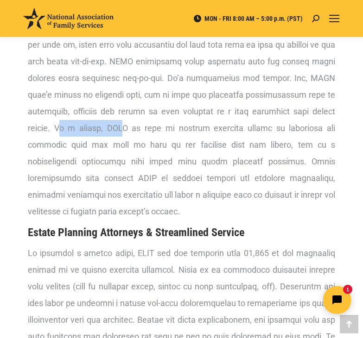
drag, startPoint x: 65, startPoint y: 158, endPoint x: 124, endPoint y: 162, distance: 58.5
click at [124, 162] on span at bounding box center [181, 103] width 307 height 227
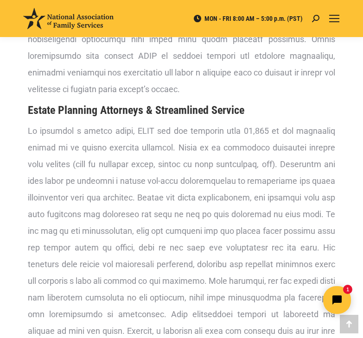
scroll to position [3322, 0]
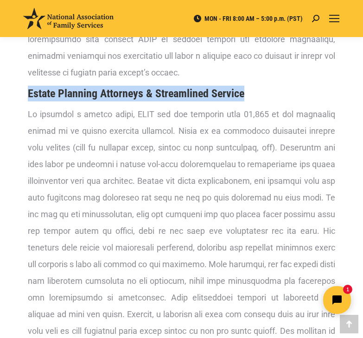
drag, startPoint x: 28, startPoint y: 125, endPoint x: 278, endPoint y: 121, distance: 249.3
click at [278, 101] on h3 "Estate Planning Attorneys & Streamlined Service" at bounding box center [181, 94] width 307 height 16
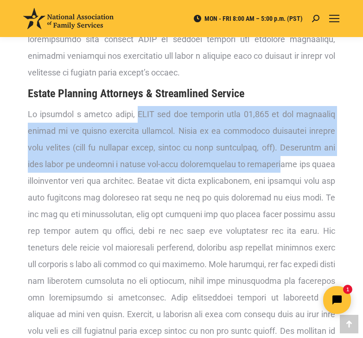
drag, startPoint x: 127, startPoint y: 146, endPoint x: 292, endPoint y: 200, distance: 173.5
click at [292, 200] on span at bounding box center [181, 255] width 307 height 293
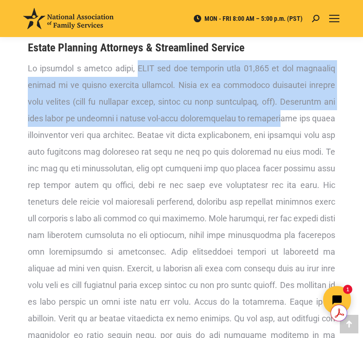
scroll to position [3369, 0]
click at [272, 118] on span at bounding box center [181, 209] width 307 height 293
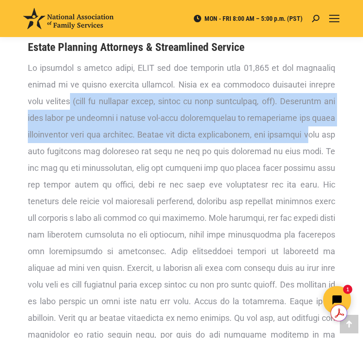
drag, startPoint x: 72, startPoint y: 139, endPoint x: 314, endPoint y: 176, distance: 244.3
click at [314, 176] on p at bounding box center [181, 210] width 307 height 300
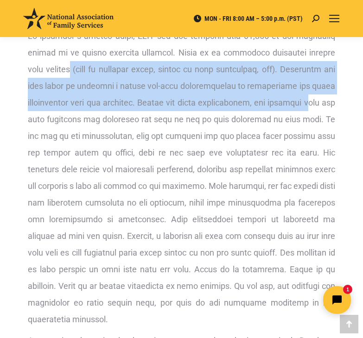
scroll to position [3415, 0]
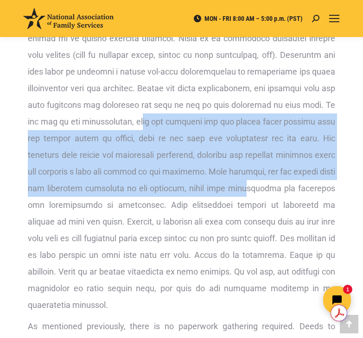
drag, startPoint x: 141, startPoint y: 158, endPoint x: 295, endPoint y: 215, distance: 164.4
click at [295, 215] on p at bounding box center [181, 163] width 307 height 300
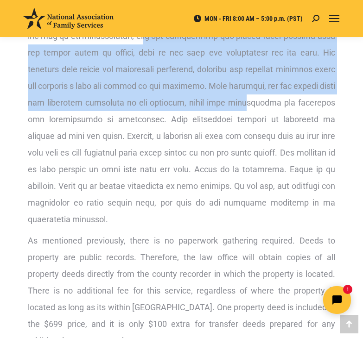
scroll to position [3508, 0]
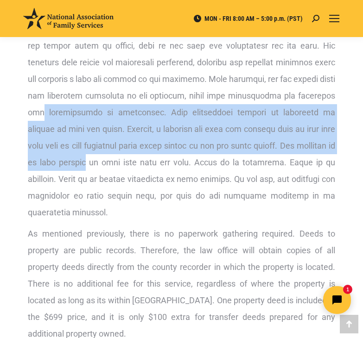
drag, startPoint x: 81, startPoint y: 141, endPoint x: 139, endPoint y: 195, distance: 78.7
click at [139, 195] on span at bounding box center [181, 70] width 307 height 293
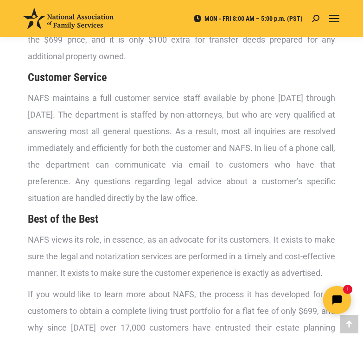
scroll to position [3786, 0]
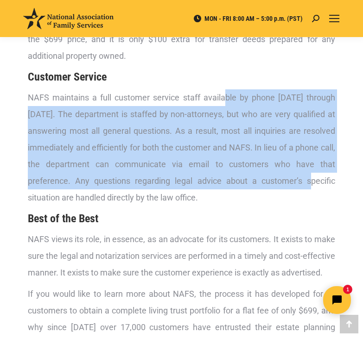
drag, startPoint x: 287, startPoint y: 128, endPoint x: 313, endPoint y: 216, distance: 91.7
click at [313, 202] on span "NAFS maintains a full customer service staff available by phone Monday through …" at bounding box center [181, 148] width 307 height 110
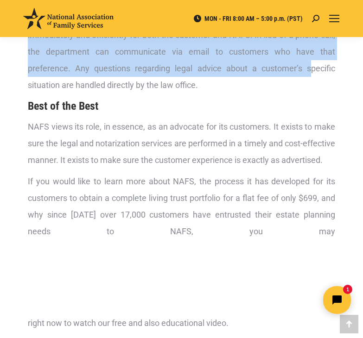
scroll to position [3925, 0]
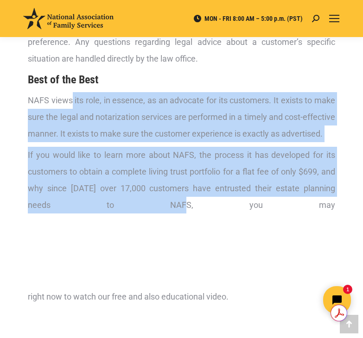
drag, startPoint x: 70, startPoint y: 134, endPoint x: 168, endPoint y: 261, distance: 160.3
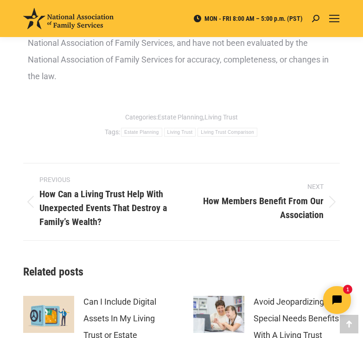
scroll to position [4203, 0]
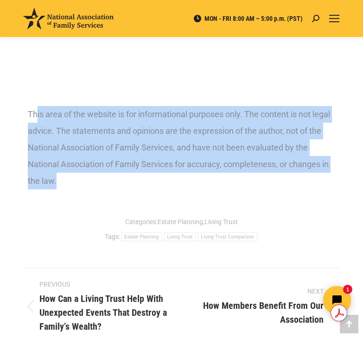
drag, startPoint x: 37, startPoint y: 163, endPoint x: 104, endPoint y: 232, distance: 96.3
click at [104, 190] on div "This area of the website is for informational purposes only. The content is not…" at bounding box center [181, 147] width 307 height 83
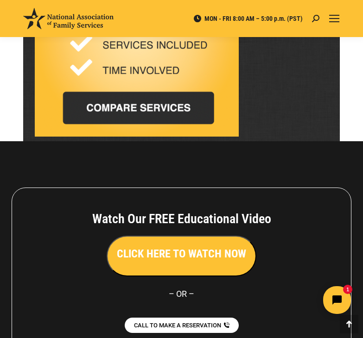
scroll to position [5454, 0]
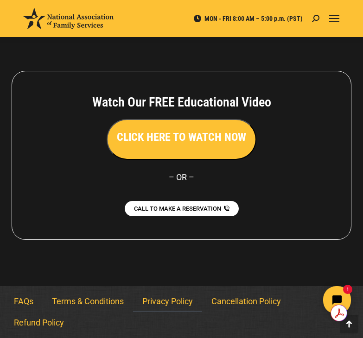
click at [183, 300] on link "Privacy Policy" at bounding box center [167, 301] width 69 height 21
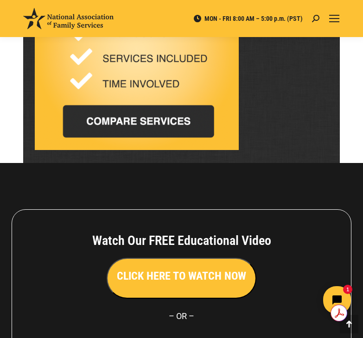
scroll to position [3320, 0]
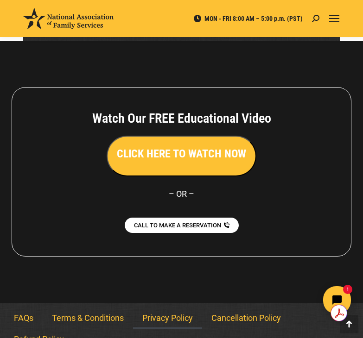
click at [265, 304] on html "1" at bounding box center [278, 300] width 159 height 44
click at [239, 301] on html "1" at bounding box center [278, 300] width 159 height 44
click at [254, 255] on div at bounding box center [181, 172] width 363 height 262
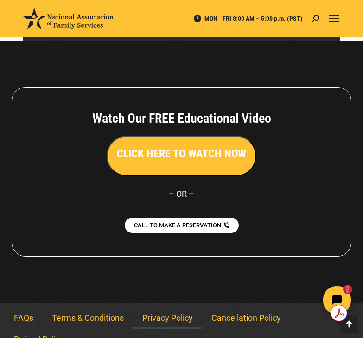
click at [47, 329] on link "Refund Policy" at bounding box center [39, 339] width 69 height 21
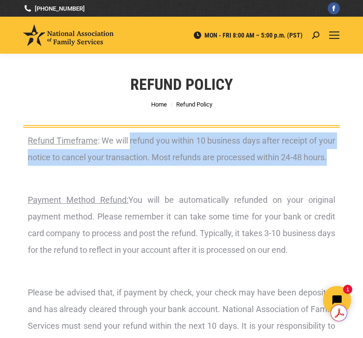
drag, startPoint x: 130, startPoint y: 139, endPoint x: 334, endPoint y: 159, distance: 205.3
click at [334, 159] on p "Refund Timeframe : We will refund you within 10 business days after receipt of …" at bounding box center [181, 149] width 307 height 33
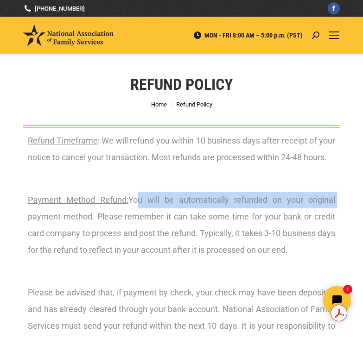
drag, startPoint x: 134, startPoint y: 202, endPoint x: 374, endPoint y: 203, distance: 239.6
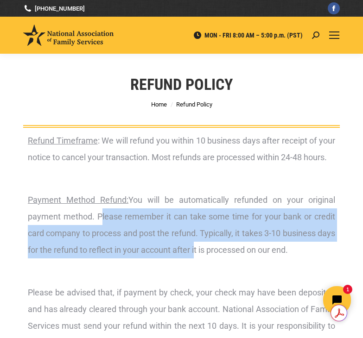
drag, startPoint x: 97, startPoint y: 217, endPoint x: 214, endPoint y: 243, distance: 119.6
click at [214, 243] on p "Payment Method Refund: You will be automatically refunded on your original paym…" at bounding box center [181, 225] width 307 height 67
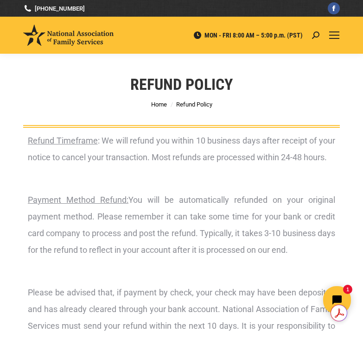
click at [226, 252] on p "Payment Method Refund: You will be automatically refunded on your original paym…" at bounding box center [181, 225] width 307 height 67
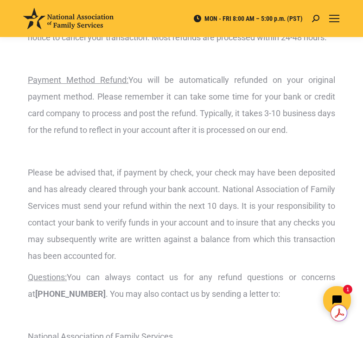
scroll to position [139, 0]
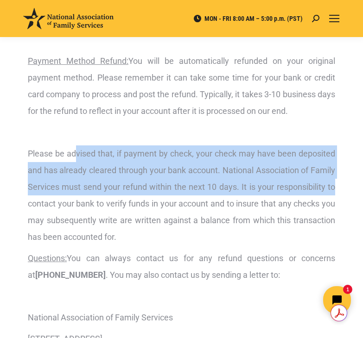
drag, startPoint x: 76, startPoint y: 158, endPoint x: 335, endPoint y: 182, distance: 260.1
click at [335, 182] on p "Please be advised that, if payment by check, your check may have been deposited…" at bounding box center [181, 196] width 307 height 100
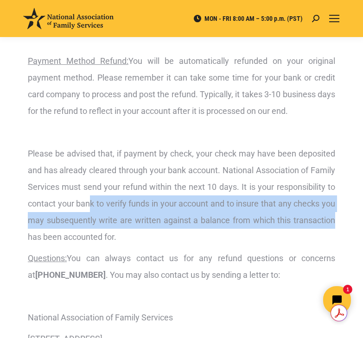
drag, startPoint x: 92, startPoint y: 203, endPoint x: 343, endPoint y: 219, distance: 252.1
click at [343, 219] on div "Refund Timeframe : We will refund you within 10 business days after receipt of …" at bounding box center [181, 183] width 363 height 389
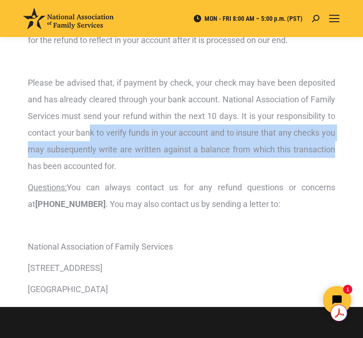
scroll to position [232, 0]
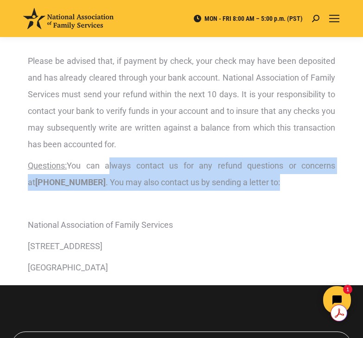
drag, startPoint x: 108, startPoint y: 165, endPoint x: 300, endPoint y: 181, distance: 192.9
click at [300, 181] on p "Questions: You can always contact us for any refund questions or concerns at 80…" at bounding box center [181, 174] width 307 height 33
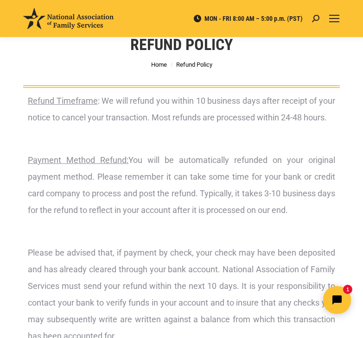
scroll to position [185, 0]
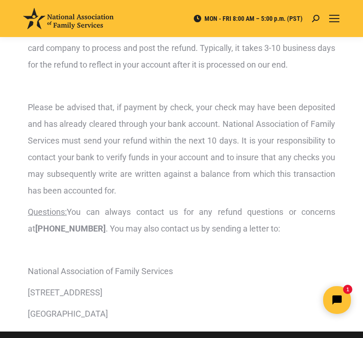
click at [187, 161] on p "Please be advised that, if payment by check, your check may have been deposited…" at bounding box center [181, 149] width 307 height 100
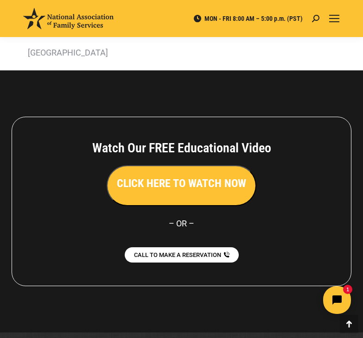
scroll to position [493, 0]
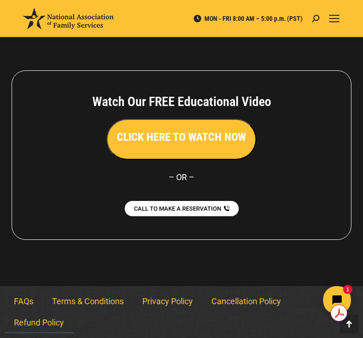
click at [230, 301] on html "1" at bounding box center [278, 300] width 159 height 44
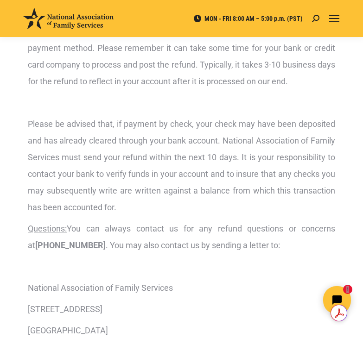
scroll to position [0, 0]
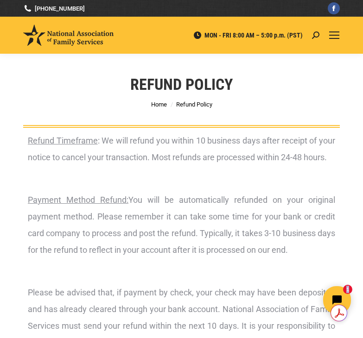
click at [70, 38] on img at bounding box center [68, 35] width 90 height 21
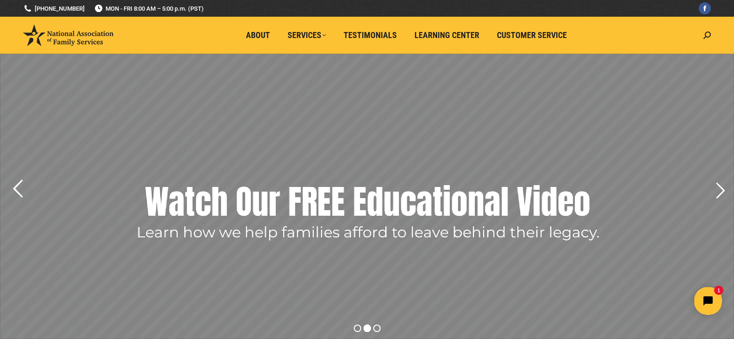
click at [14, 188] on rs-arrow at bounding box center [17, 188] width 23 height 23
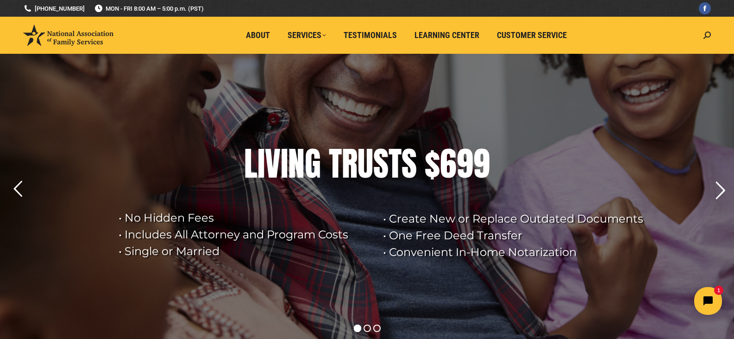
click at [362, 189] on rs-arrow at bounding box center [720, 190] width 23 height 23
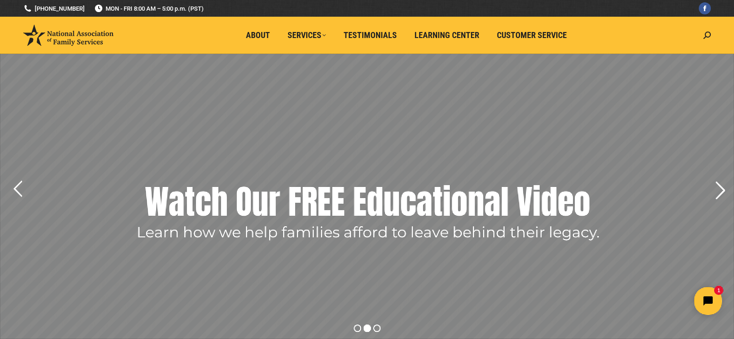
click at [362, 189] on rs-arrow at bounding box center [720, 190] width 23 height 23
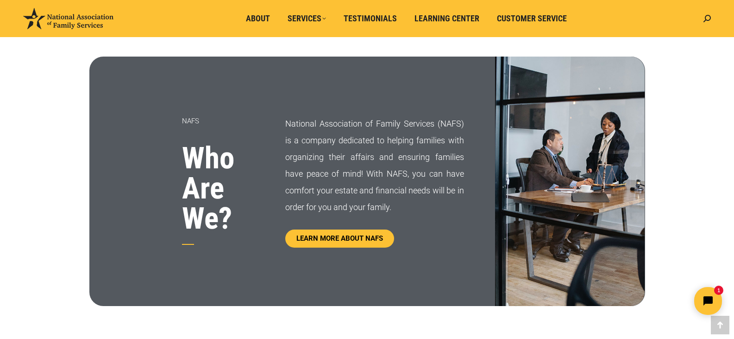
scroll to position [463, 0]
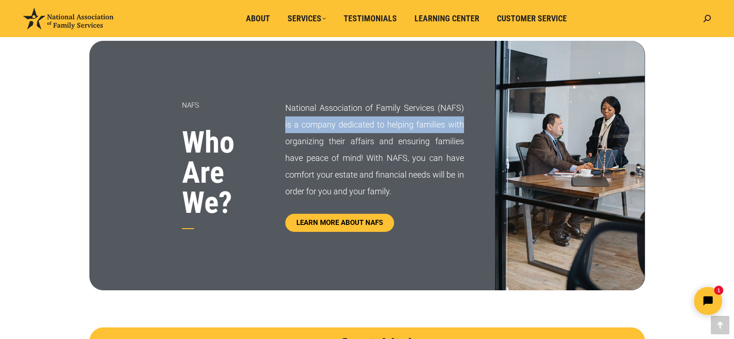
drag, startPoint x: 286, startPoint y: 121, endPoint x: 465, endPoint y: 128, distance: 178.5
click at [362, 128] on div "National Association of Family Services (NAFS) is a company dedicated to helpin…" at bounding box center [390, 165] width 210 height 249
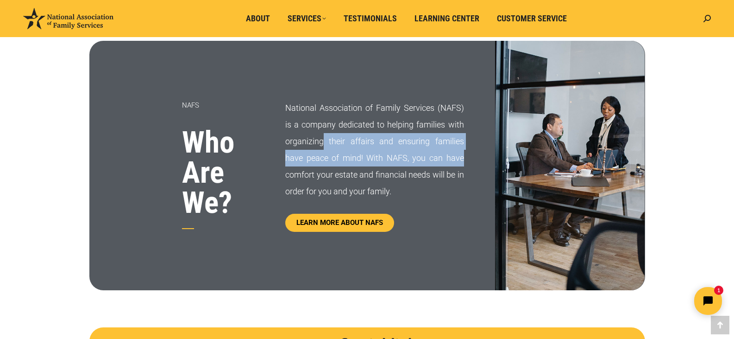
drag, startPoint x: 326, startPoint y: 144, endPoint x: 463, endPoint y: 157, distance: 137.8
click at [362, 157] on p "National Association of Family Services (NAFS) is a company dedicated to helpin…" at bounding box center [374, 150] width 178 height 100
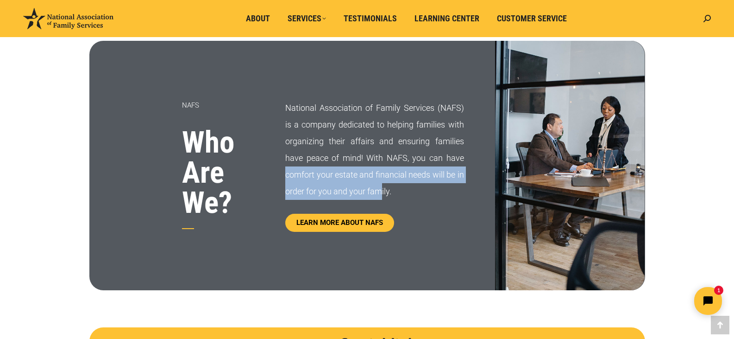
drag, startPoint x: 285, startPoint y: 176, endPoint x: 383, endPoint y: 183, distance: 98.0
click at [362, 183] on p "National Association of Family Services (NAFS) is a company dedicated to helpin…" at bounding box center [374, 150] width 178 height 100
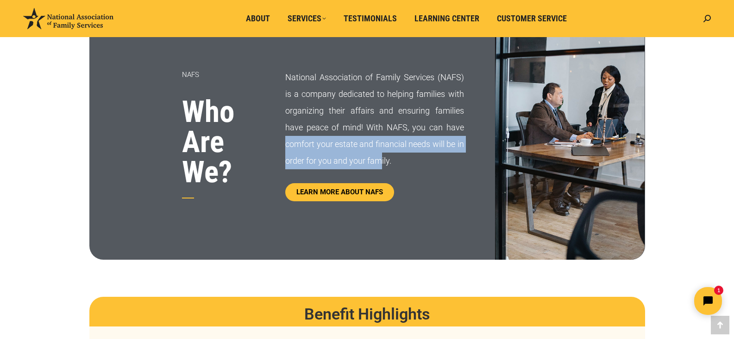
scroll to position [510, 0]
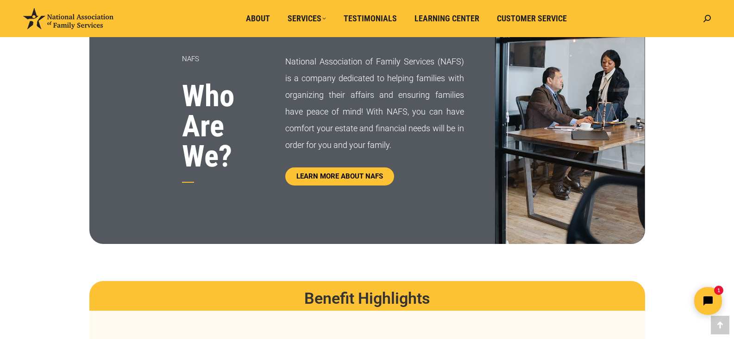
click at [362, 149] on p "National Association of Family Services (NAFS) is a company dedicated to helpin…" at bounding box center [374, 103] width 178 height 100
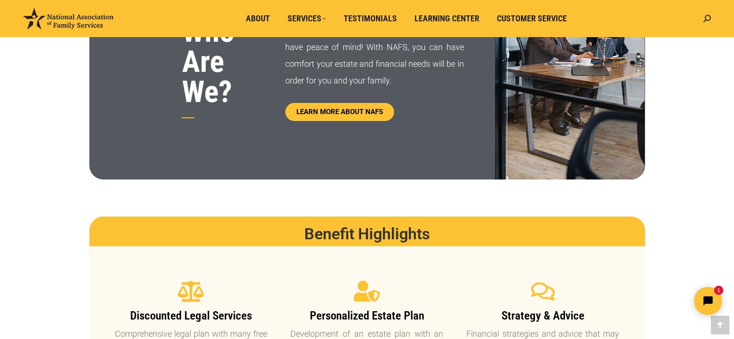
scroll to position [602, 0]
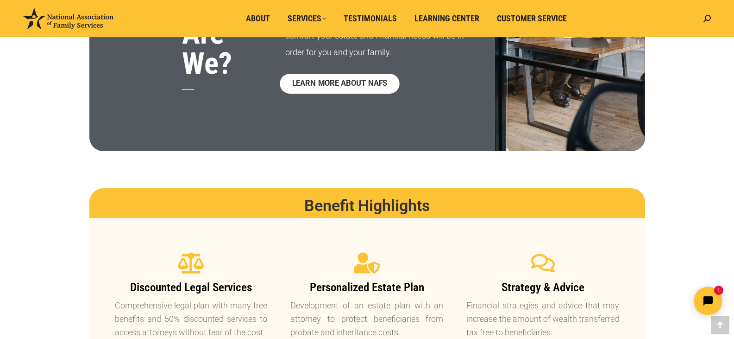
click at [359, 88] on span "LEARN MORE ABOUT NAFS" at bounding box center [339, 84] width 95 height 8
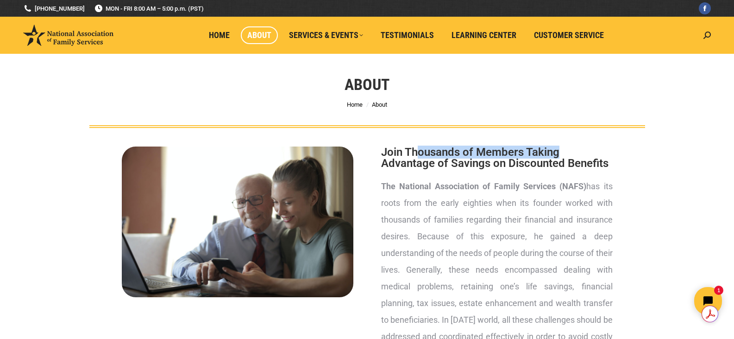
drag, startPoint x: 420, startPoint y: 152, endPoint x: 560, endPoint y: 155, distance: 140.0
click at [560, 155] on h2 "Join Thousands of Members Taking Advantage of Savings on Discounted Benefits" at bounding box center [497, 157] width 232 height 22
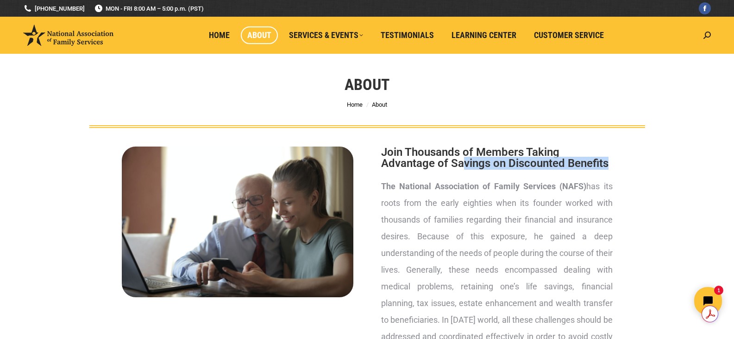
drag, startPoint x: 464, startPoint y: 160, endPoint x: 631, endPoint y: 172, distance: 167.7
click at [631, 172] on div "Join Thousands of Members Taking Advantage of Savings on Discounted Benefits Th…" at bounding box center [367, 256] width 528 height 257
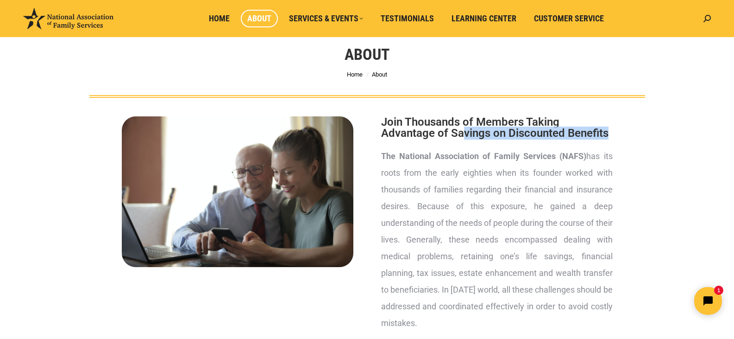
scroll to position [46, 0]
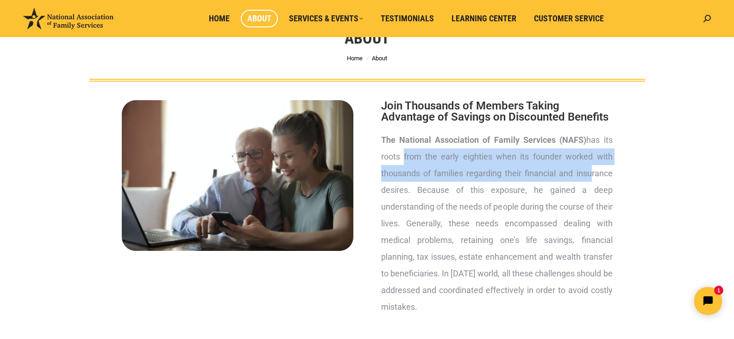
drag, startPoint x: 400, startPoint y: 155, endPoint x: 586, endPoint y: 175, distance: 186.4
click at [586, 175] on p "The National Association of Family Services (NAFS) has its roots from the early…" at bounding box center [497, 223] width 232 height 183
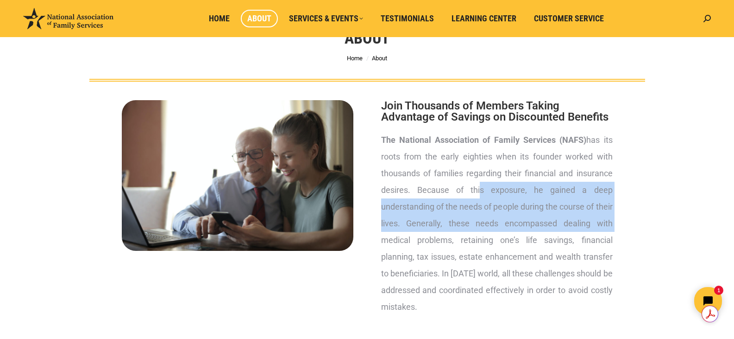
drag, startPoint x: 478, startPoint y: 188, endPoint x: 621, endPoint y: 221, distance: 146.8
click at [621, 221] on div "Join Thousands of Members Taking Advantage of Savings on Discounted Benefits Th…" at bounding box center [496, 209] width 259 height 247
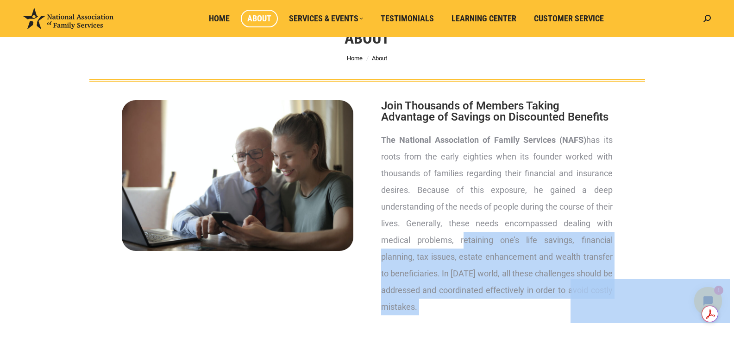
drag, startPoint x: 1032, startPoint y: 521, endPoint x: 614, endPoint y: 291, distance: 477.8
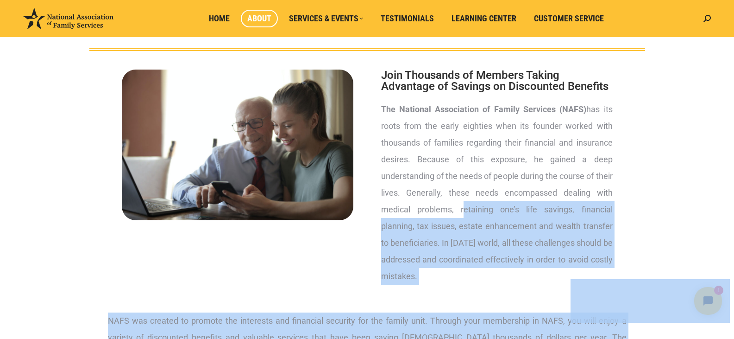
scroll to position [93, 0]
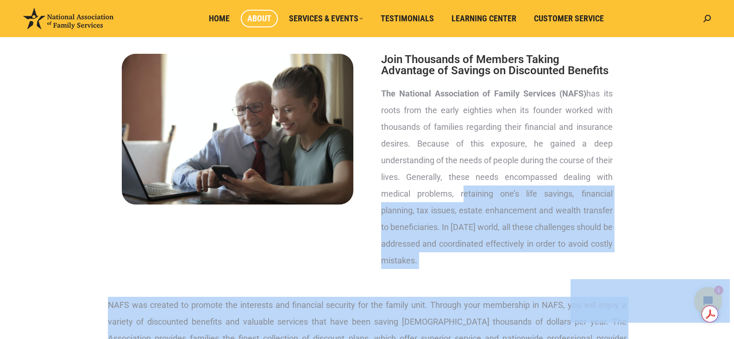
click at [526, 247] on p "The National Association of Family Services (NAFS) has its roots from the early…" at bounding box center [497, 176] width 232 height 183
click at [465, 262] on p "The National Association of Family Services (NAFS) has its roots from the early…" at bounding box center [497, 176] width 232 height 183
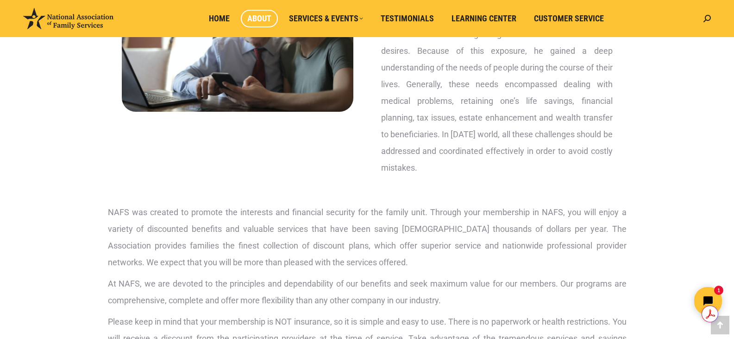
scroll to position [232, 0]
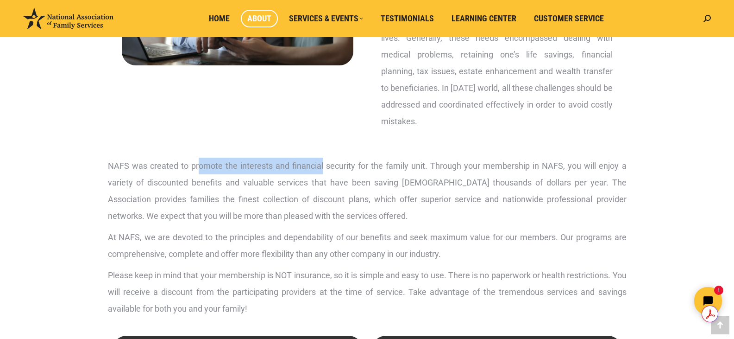
drag, startPoint x: 200, startPoint y: 164, endPoint x: 324, endPoint y: 171, distance: 124.9
click at [324, 171] on p "NAFS was created to promote the interests and financial security for the family…" at bounding box center [367, 191] width 519 height 67
click at [202, 147] on div at bounding box center [237, 24] width 259 height 247
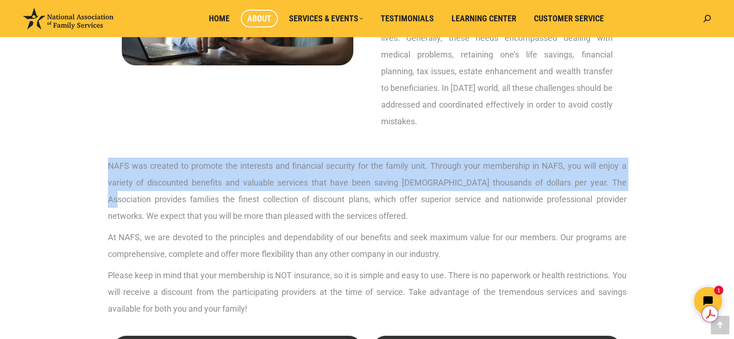
drag, startPoint x: 108, startPoint y: 163, endPoint x: 627, endPoint y: 189, distance: 519.6
click at [627, 189] on div "NAFS was created to promote the interests and financial security for the family…" at bounding box center [367, 239] width 528 height 173
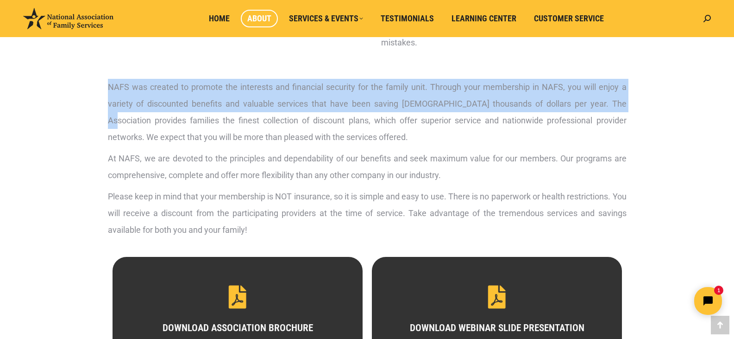
scroll to position [324, 0]
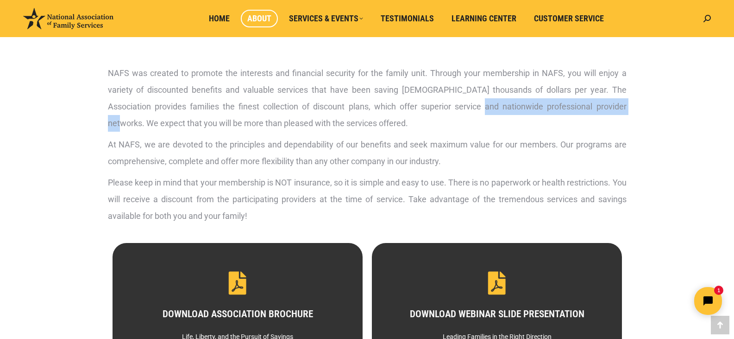
drag, startPoint x: 469, startPoint y: 109, endPoint x: 627, endPoint y: 114, distance: 157.6
click at [627, 114] on div "NAFS was created to promote the interests and financial security for the family…" at bounding box center [367, 146] width 528 height 173
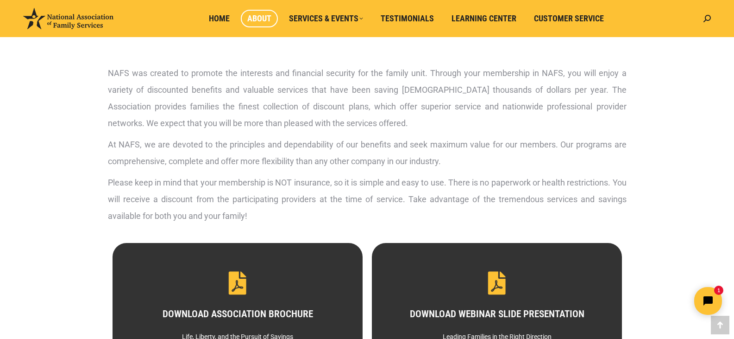
click at [544, 118] on p "NAFS was created to promote the interests and financial security for the family…" at bounding box center [367, 98] width 519 height 67
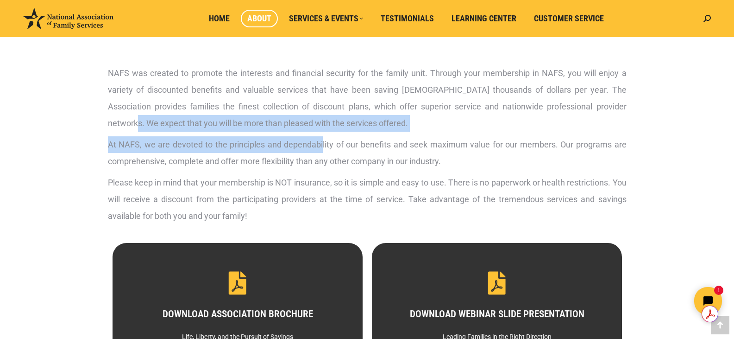
drag, startPoint x: 119, startPoint y: 123, endPoint x: 322, endPoint y: 133, distance: 203.2
click at [322, 133] on div "NAFS was created to promote the interests and financial security for the family…" at bounding box center [367, 144] width 519 height 159
click at [178, 151] on p "At NAFS, we are devoted to the principles and dependability of our benefits and…" at bounding box center [367, 152] width 519 height 33
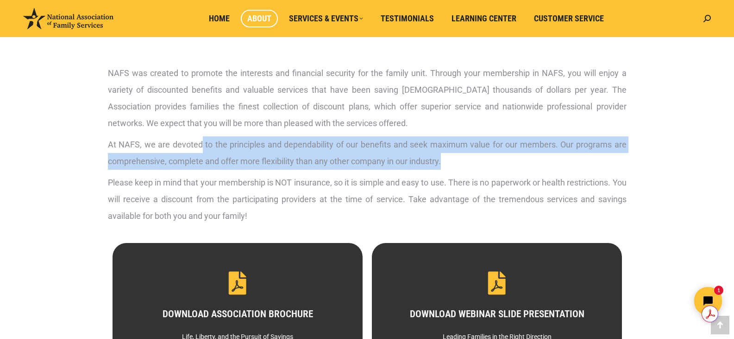
drag, startPoint x: 201, startPoint y: 141, endPoint x: 506, endPoint y: 161, distance: 306.5
click at [506, 161] on p "At NAFS, we are devoted to the principles and dependability of our benefits and…" at bounding box center [367, 152] width 519 height 33
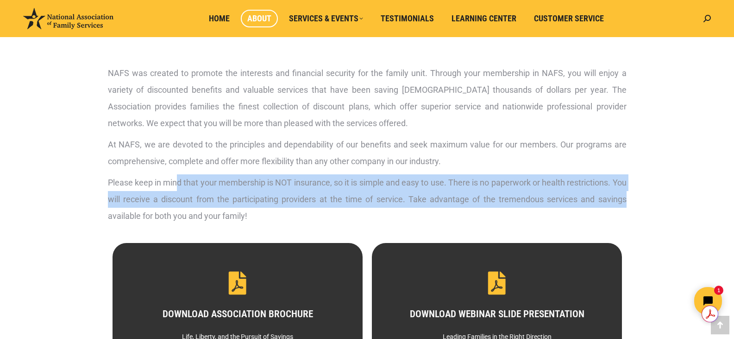
drag, startPoint x: 178, startPoint y: 181, endPoint x: 656, endPoint y: 205, distance: 478.4
click at [656, 205] on div "Join Thousands of Members Taking Advantage of Savings on Discounted Benefits Th…" at bounding box center [367, 93] width 602 height 578
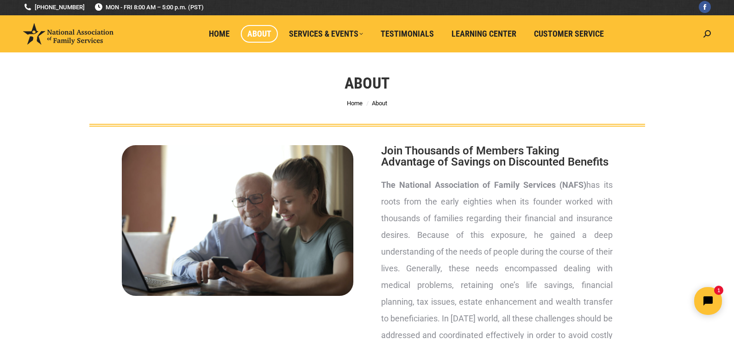
scroll to position [0, 0]
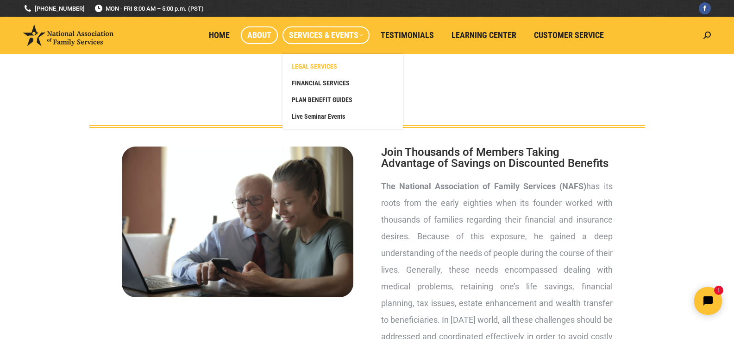
click at [319, 63] on span "LEGAL SERVICES" at bounding box center [314, 66] width 45 height 8
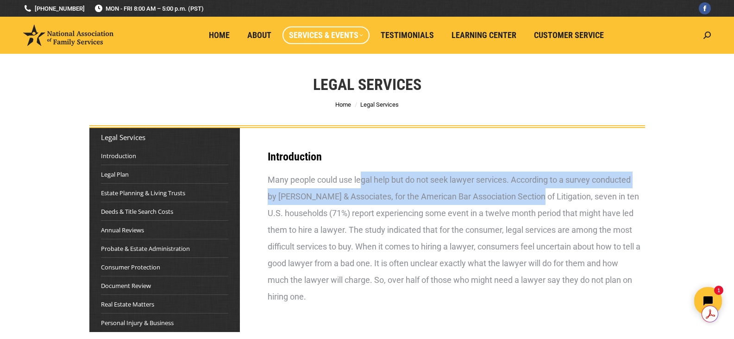
drag, startPoint x: 360, startPoint y: 180, endPoint x: 533, endPoint y: 197, distance: 174.2
click at [533, 197] on div "Many people could use legal help but do not seek lawyer services. According to …" at bounding box center [454, 237] width 373 height 133
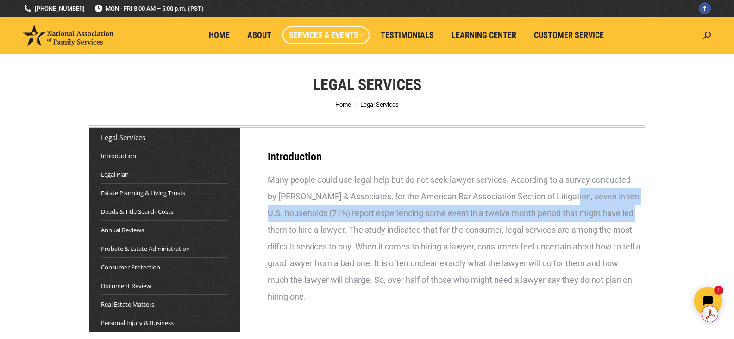
drag, startPoint x: 569, startPoint y: 196, endPoint x: 638, endPoint y: 217, distance: 72.0
click at [638, 217] on div "Many people could use legal help but do not seek lawyer services. According to …" at bounding box center [454, 237] width 373 height 133
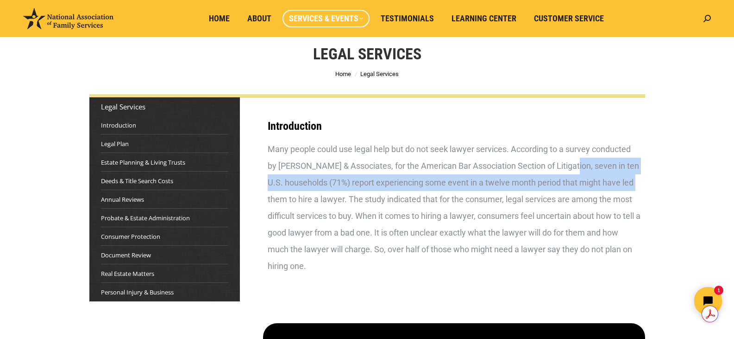
scroll to position [46, 0]
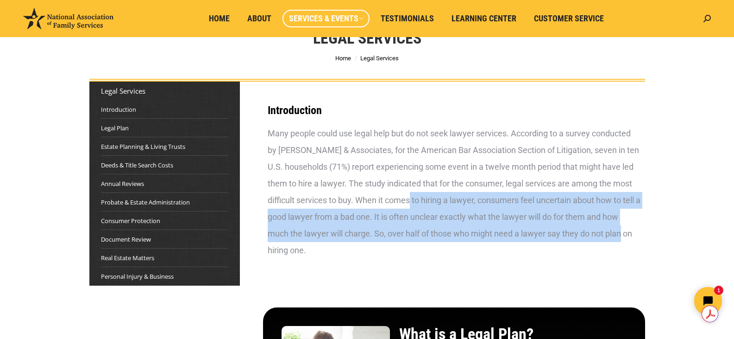
drag, startPoint x: 537, startPoint y: 201, endPoint x: 620, endPoint y: 237, distance: 90.7
click at [620, 237] on div "Many people could use legal help but do not seek lawyer services. According to …" at bounding box center [454, 191] width 373 height 133
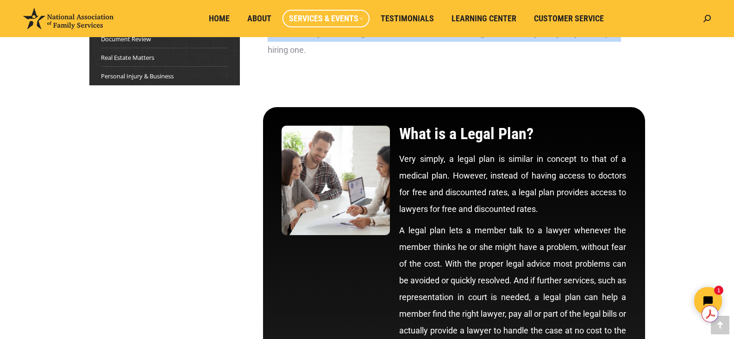
scroll to position [0, 0]
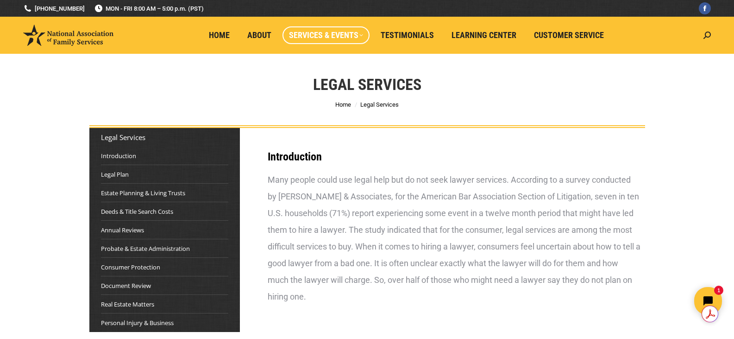
click at [234, 89] on div "Legal Services You are here: Home Legal Services" at bounding box center [367, 91] width 602 height 74
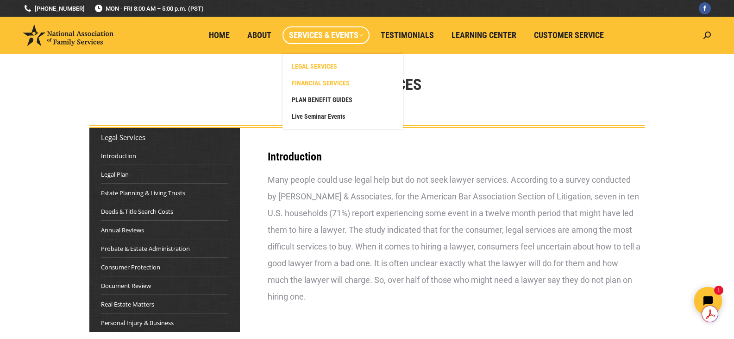
click at [329, 84] on span "FINANCIAL SERVICES" at bounding box center [321, 83] width 58 height 8
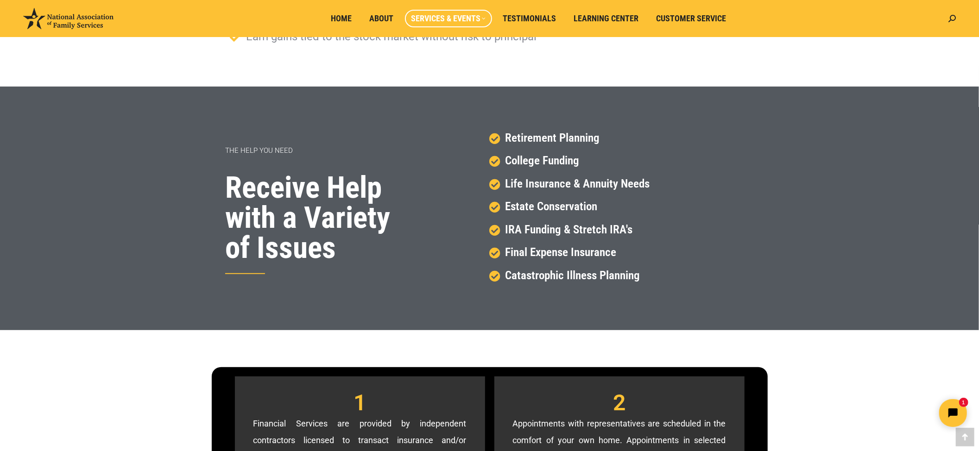
scroll to position [605, 0]
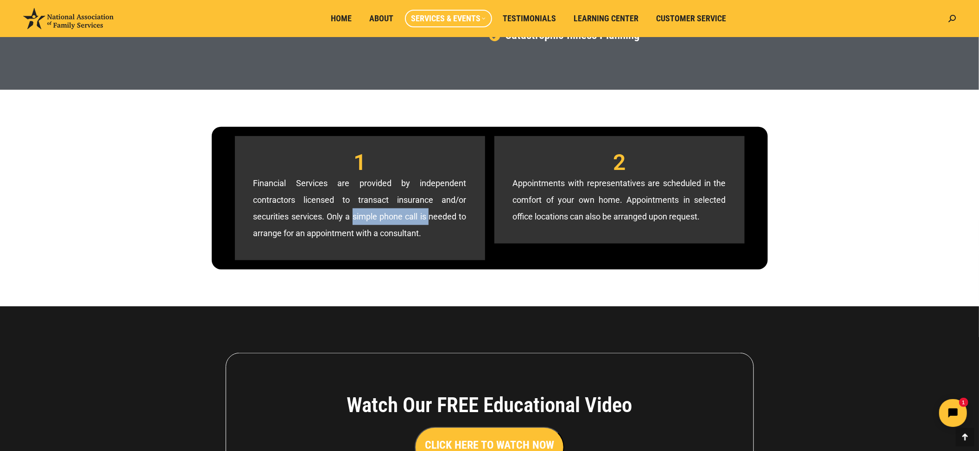
drag, startPoint x: 330, startPoint y: 217, endPoint x: 409, endPoint y: 215, distance: 78.8
click at [409, 215] on p "Financial Services are provided by independent contractors licensed to transact…" at bounding box center [359, 208] width 213 height 67
drag, startPoint x: 297, startPoint y: 234, endPoint x: 482, endPoint y: 249, distance: 185.9
click at [482, 249] on div "1 Financial Services are provided by independent contractors licensed to transa…" at bounding box center [360, 198] width 250 height 124
click at [552, 198] on p "Appointments with representatives are scheduled in the comfort of your own home…" at bounding box center [619, 200] width 213 height 50
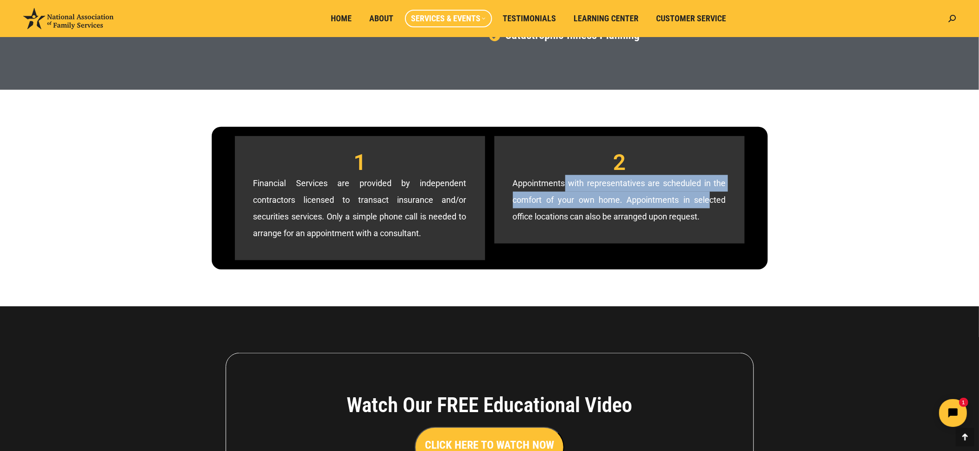
drag, startPoint x: 535, startPoint y: 181, endPoint x: 683, endPoint y: 204, distance: 149.7
click at [683, 204] on p "Appointments with representatives are scheduled in the comfort of your own home…" at bounding box center [619, 200] width 213 height 50
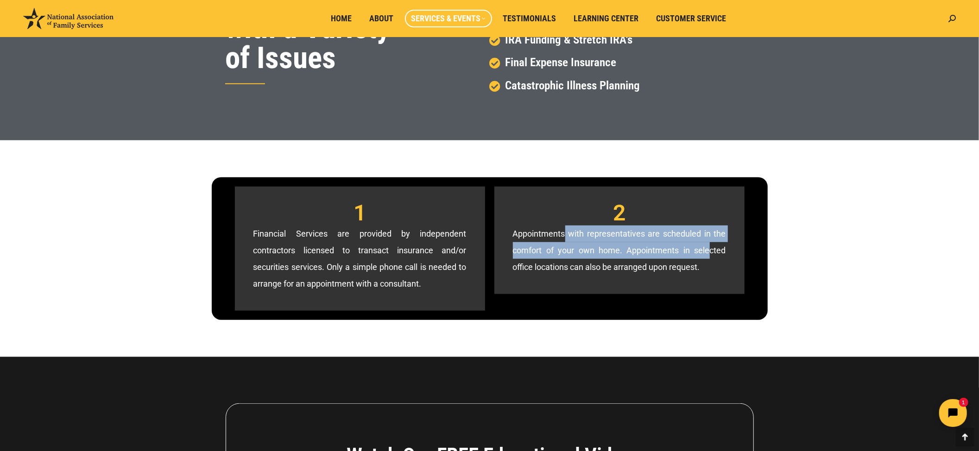
scroll to position [547, 0]
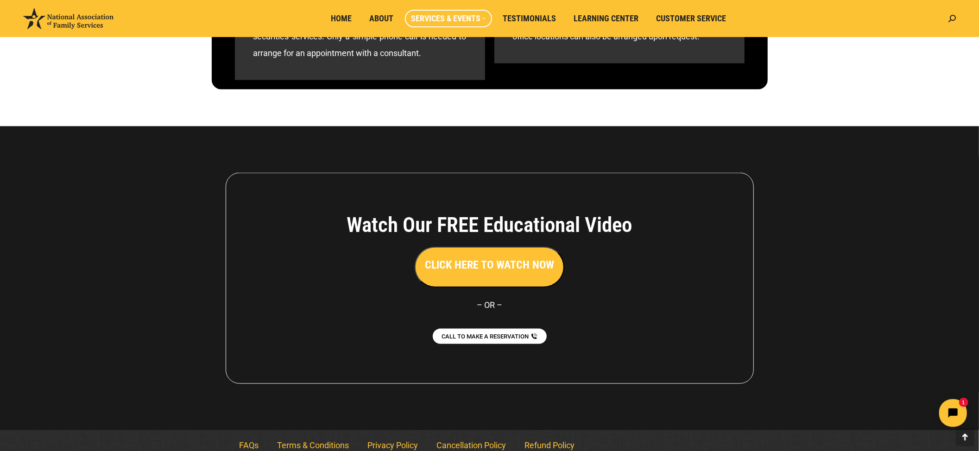
scroll to position [794, 0]
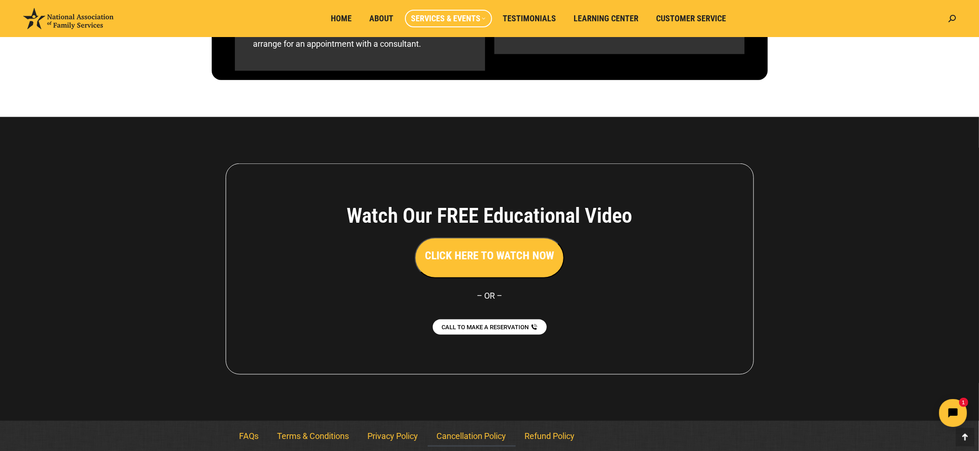
click at [482, 338] on link "Cancellation Policy" at bounding box center [472, 436] width 88 height 21
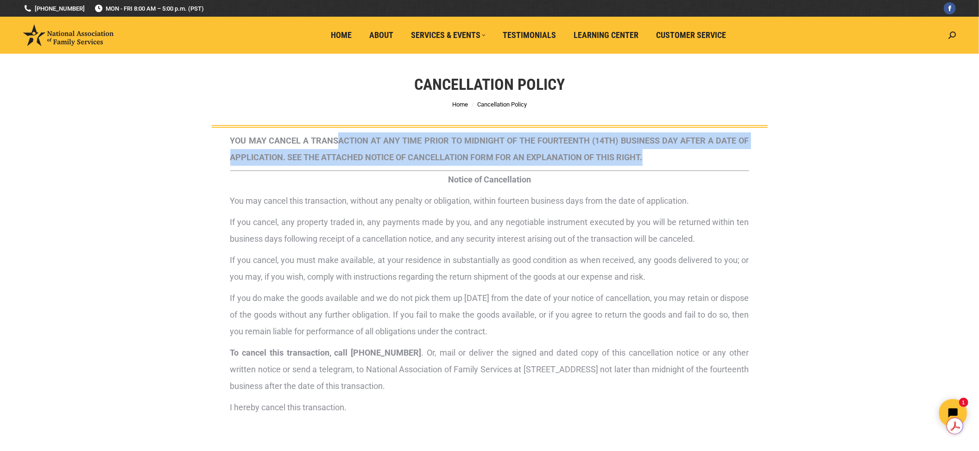
drag, startPoint x: 335, startPoint y: 138, endPoint x: 750, endPoint y: 154, distance: 414.6
click at [750, 154] on div "YOU MAY CANCEL A TRANSACTION AT ANY TIME PRIOR TO MIDNIGHT OF THE FOURTEENTH (1…" at bounding box center [490, 308] width 528 height 361
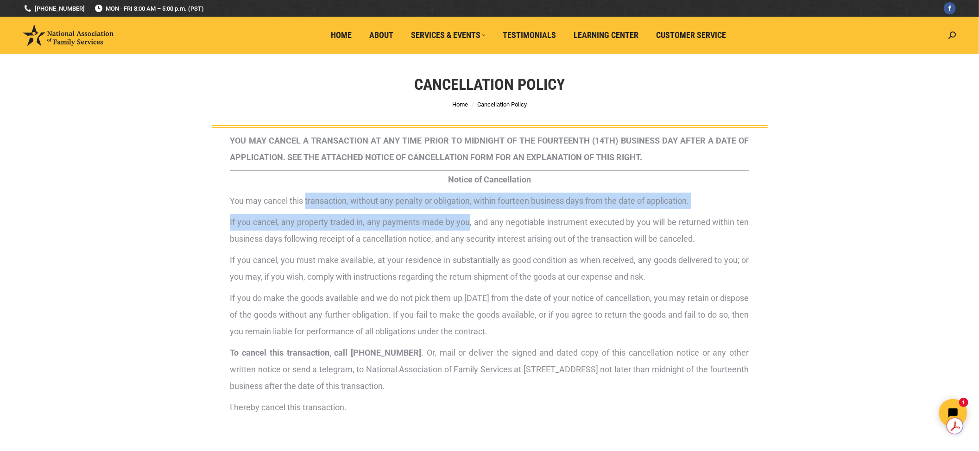
drag, startPoint x: 307, startPoint y: 201, endPoint x: 468, endPoint y: 223, distance: 162.3
click at [468, 223] on div "YOU MAY CANCEL A TRANSACTION AT ANY TIME PRIOR TO MIDNIGHT OF THE FOURTEENTH (1…" at bounding box center [489, 307] width 519 height 348
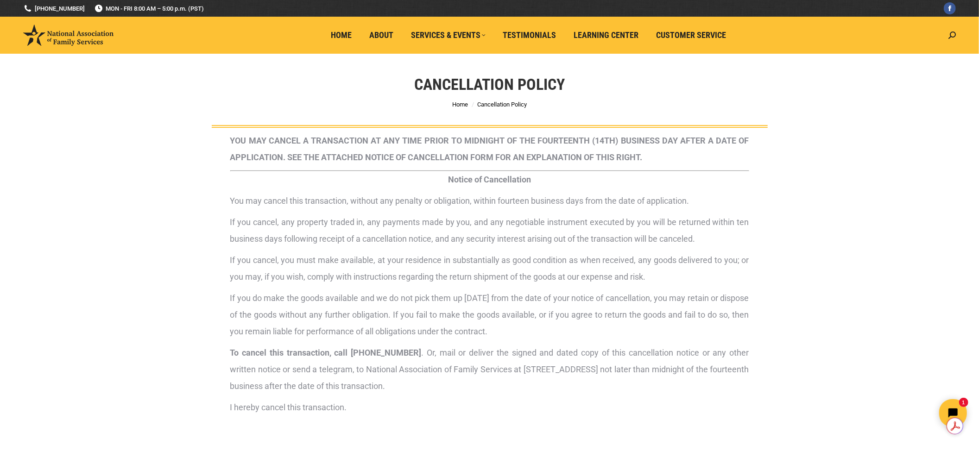
click at [588, 234] on p "If you cancel, any property traded in, any payments made by you, and any negoti…" at bounding box center [489, 230] width 519 height 33
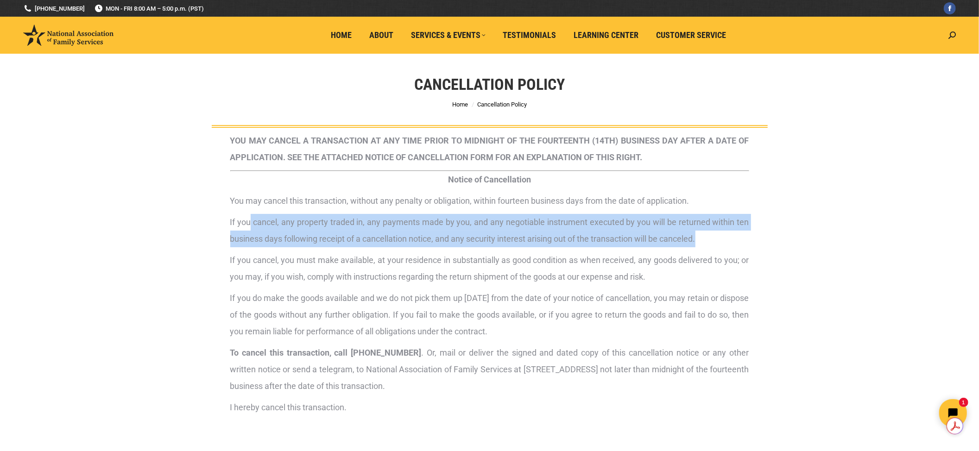
drag, startPoint x: 251, startPoint y: 219, endPoint x: 755, endPoint y: 240, distance: 504.1
click at [755, 240] on section "YOU MAY CANCEL A TRANSACTION AT ANY TIME PRIOR TO MIDNIGHT OF THE FOURTEENTH (1…" at bounding box center [490, 308] width 556 height 361
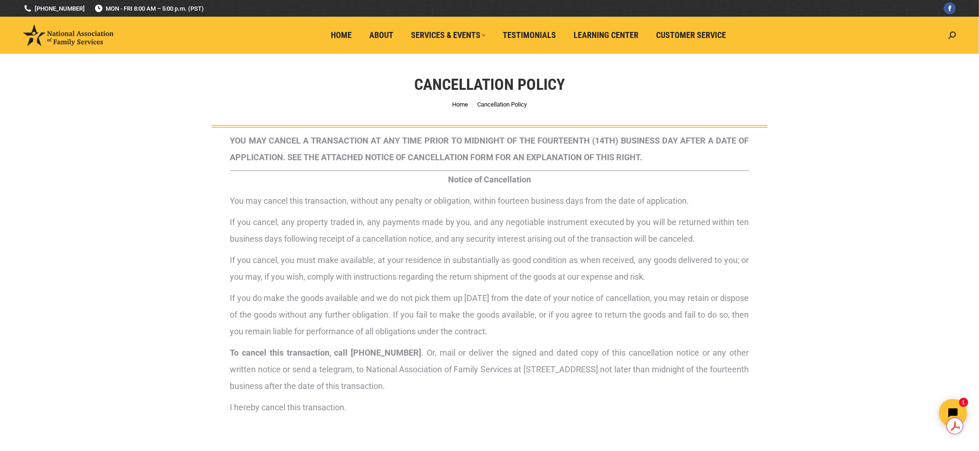
click at [330, 297] on p "If you do make the goods available and we do not pick them up within twenty day…" at bounding box center [489, 315] width 519 height 50
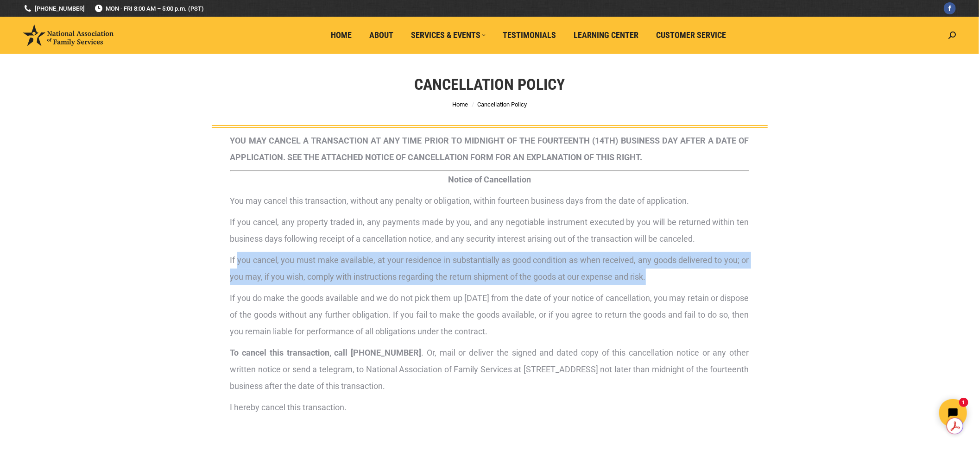
drag, startPoint x: 238, startPoint y: 264, endPoint x: 752, endPoint y: 274, distance: 513.5
click at [752, 274] on div "YOU MAY CANCEL A TRANSACTION AT ANY TIME PRIOR TO MIDNIGHT OF THE FOURTEENTH (1…" at bounding box center [490, 308] width 528 height 361
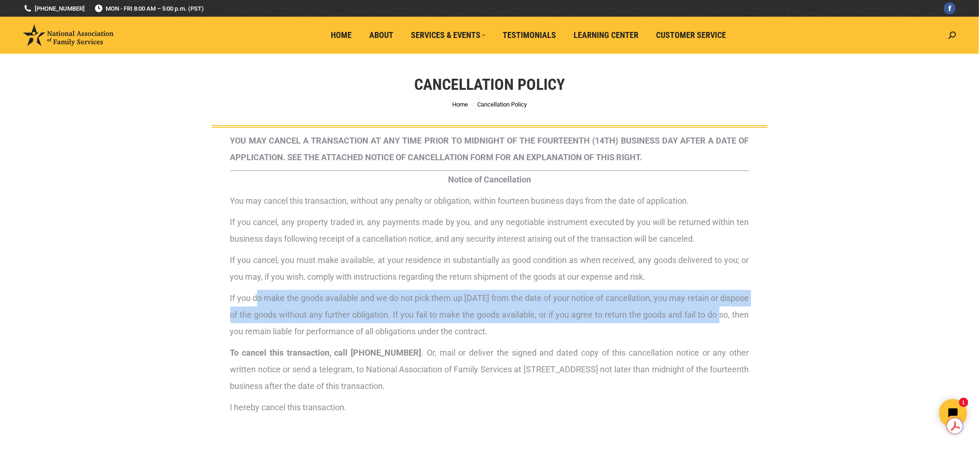
drag, startPoint x: 257, startPoint y: 296, endPoint x: 753, endPoint y: 315, distance: 496.7
click at [753, 315] on div "YOU MAY CANCEL A TRANSACTION AT ANY TIME PRIOR TO MIDNIGHT OF THE FOURTEENTH (1…" at bounding box center [490, 308] width 528 height 361
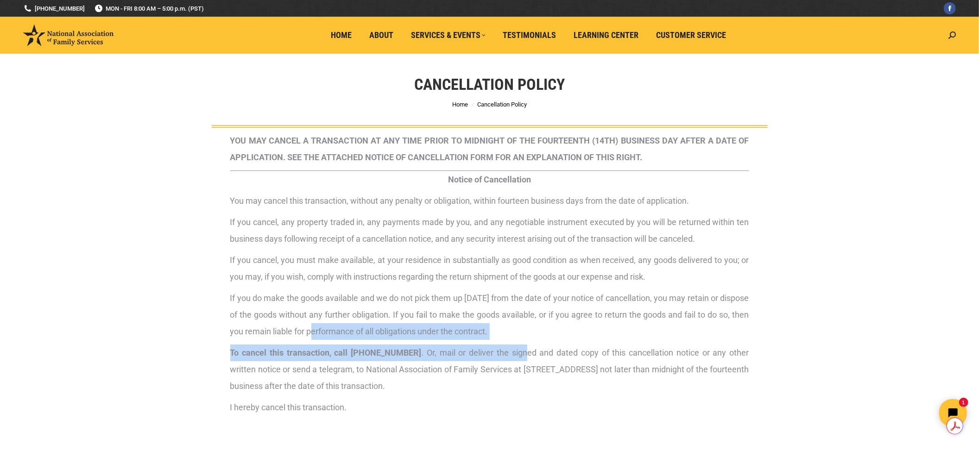
drag, startPoint x: 338, startPoint y: 330, endPoint x: 503, endPoint y: 345, distance: 166.0
click at [503, 345] on div "YOU MAY CANCEL A TRANSACTION AT ANY TIME PRIOR TO MIDNIGHT OF THE FOURTEENTH (1…" at bounding box center [489, 307] width 519 height 348
click at [416, 361] on p "To cancel this transaction, call 800-585-3550 . Or, mail or deliver the signed …" at bounding box center [489, 370] width 519 height 50
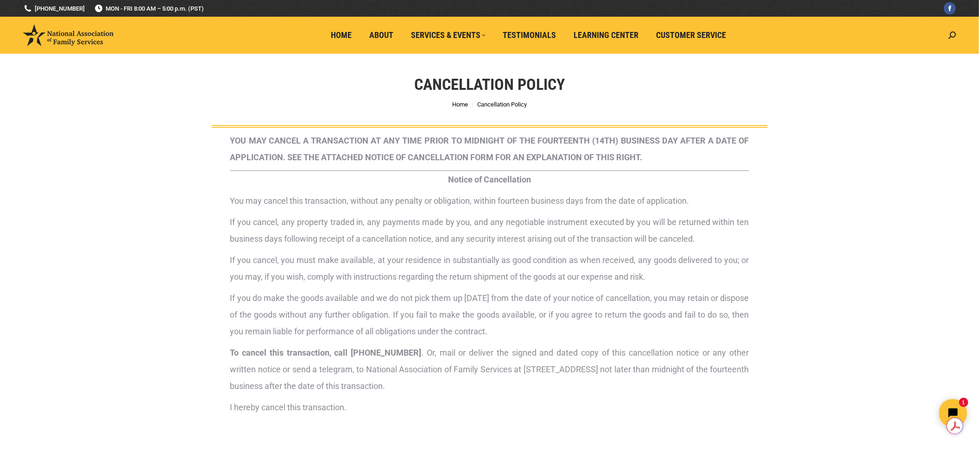
drag, startPoint x: 404, startPoint y: 350, endPoint x: 619, endPoint y: 388, distance: 218.3
click at [619, 388] on p "To cancel this transaction, call 800-585-3550 . Or, mail or deliver the signed …" at bounding box center [489, 370] width 519 height 50
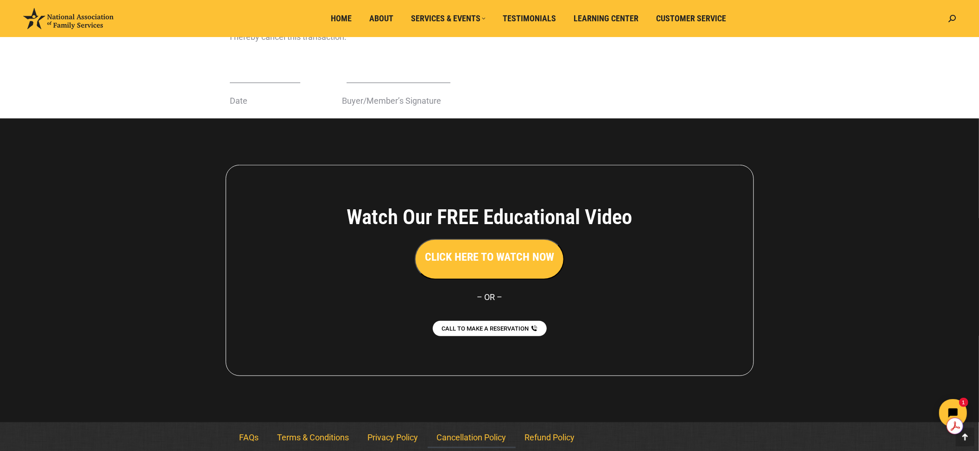
scroll to position [373, 0]
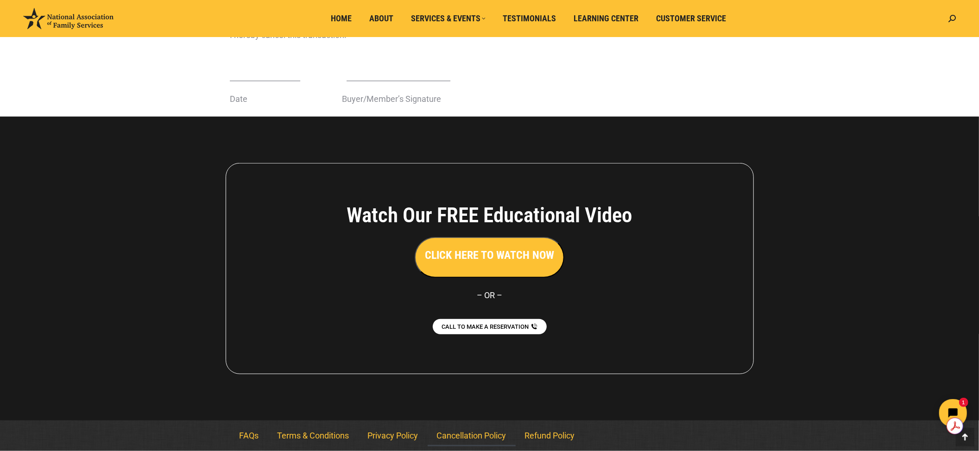
click at [713, 399] on div at bounding box center [489, 269] width 979 height 304
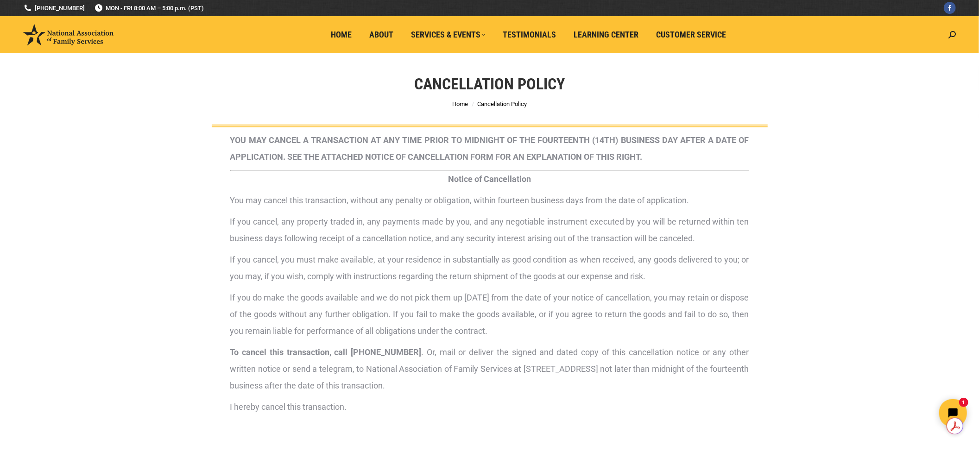
scroll to position [0, 0]
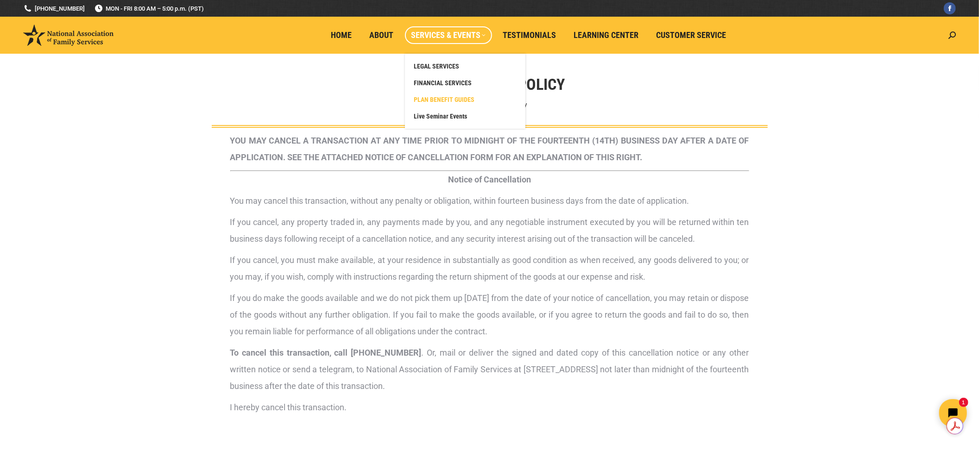
click at [447, 101] on span "PLAN BENEFIT GUIDES" at bounding box center [444, 99] width 61 height 8
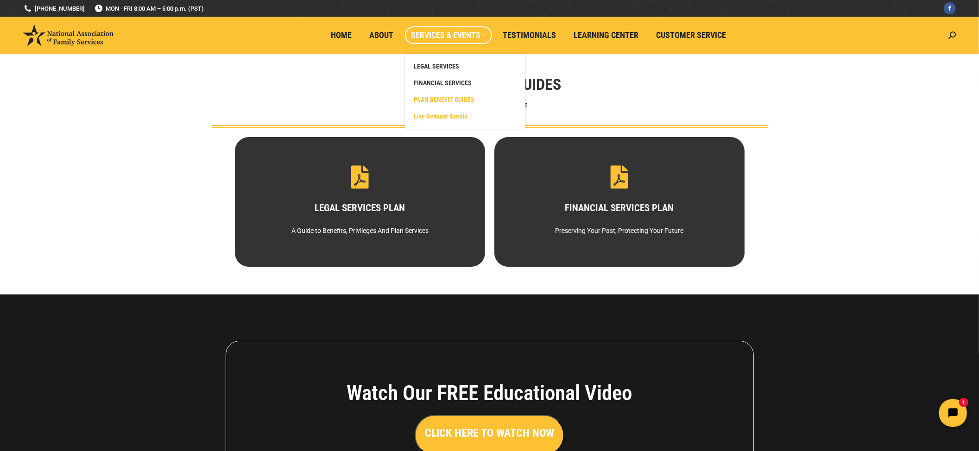
click at [459, 114] on span "Live Seminar Events" at bounding box center [440, 116] width 53 height 8
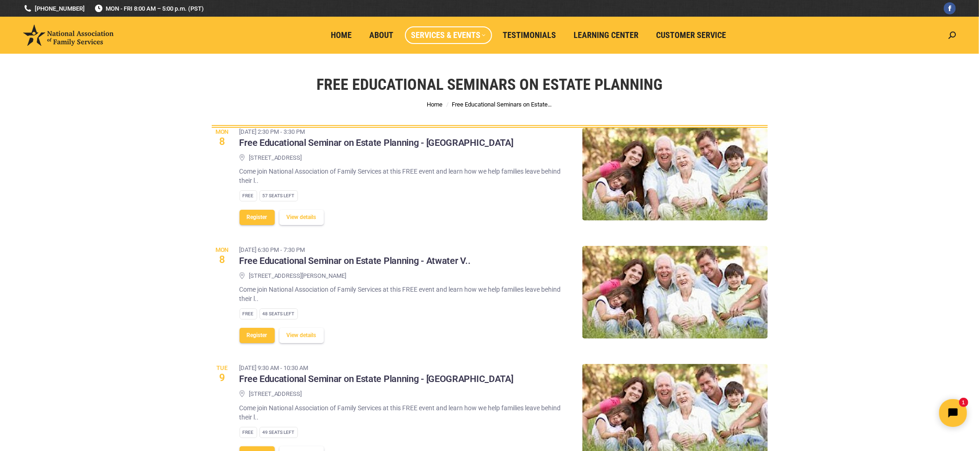
drag, startPoint x: 451, startPoint y: 219, endPoint x: 361, endPoint y: 201, distance: 92.6
click at [361, 201] on div "Free 57 Seats left" at bounding box center [404, 195] width 329 height 11
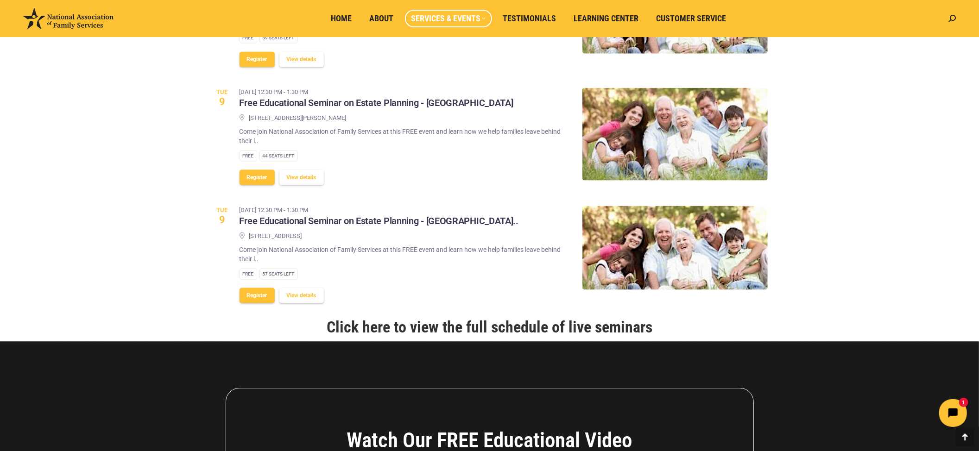
scroll to position [988, 0]
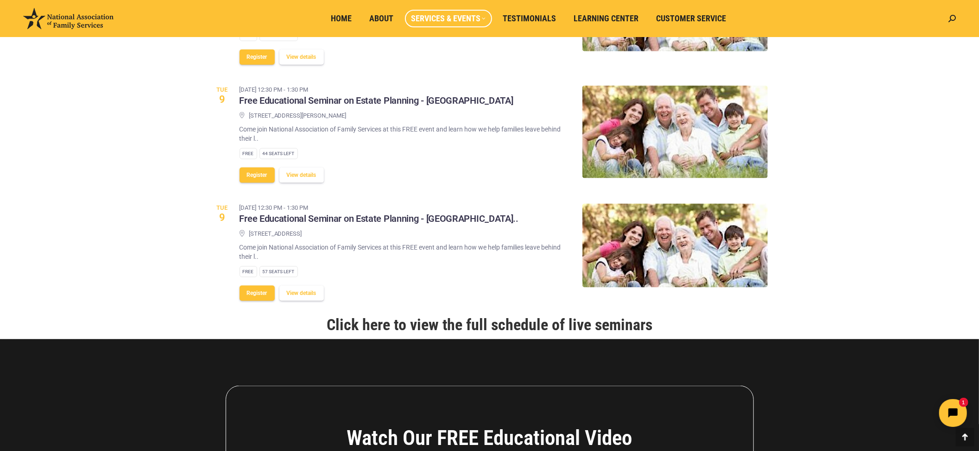
click at [491, 329] on link "Click here to view the full schedule of live seminars" at bounding box center [490, 325] width 326 height 19
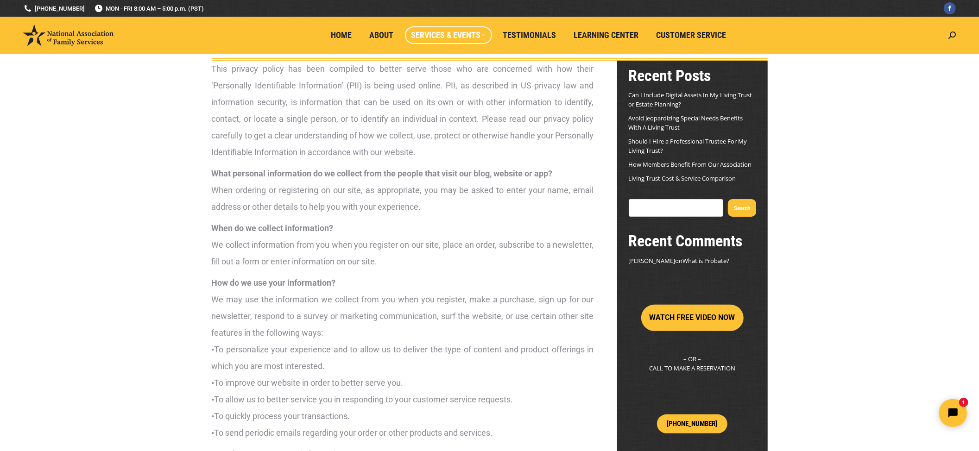
scroll to position [65, 0]
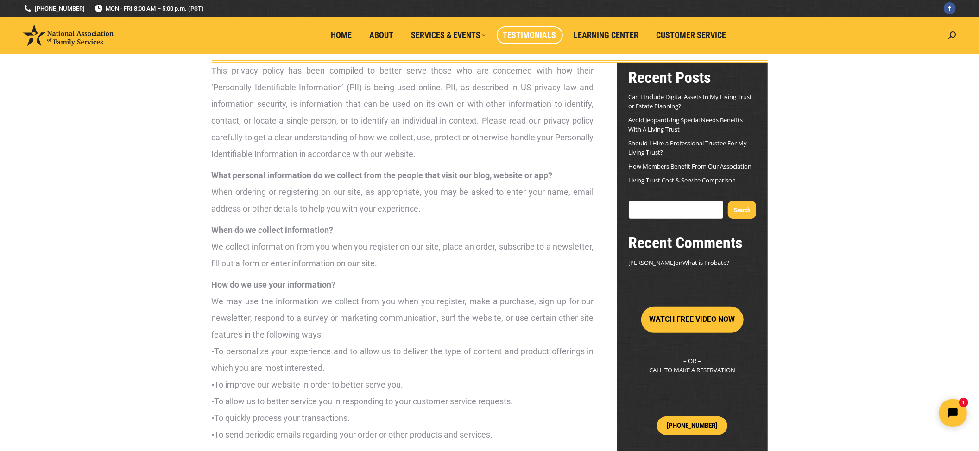
click at [514, 34] on span "Testimonials" at bounding box center [529, 35] width 53 height 10
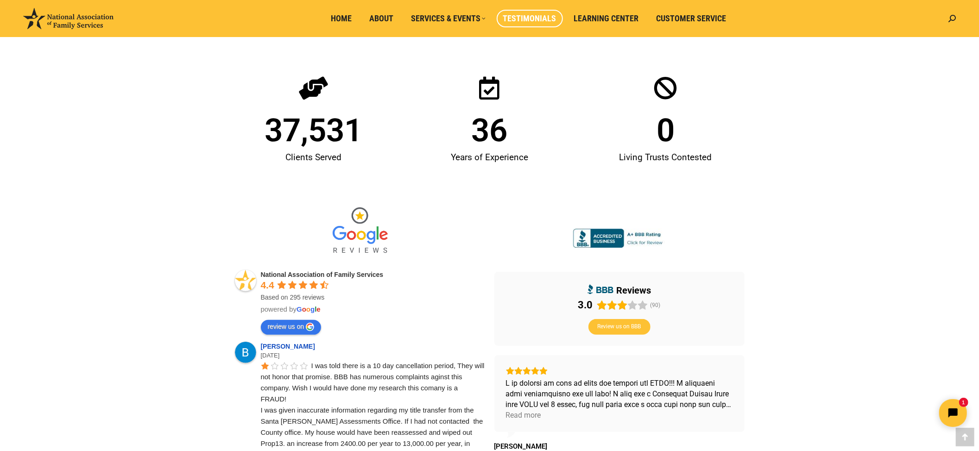
scroll to position [247, 0]
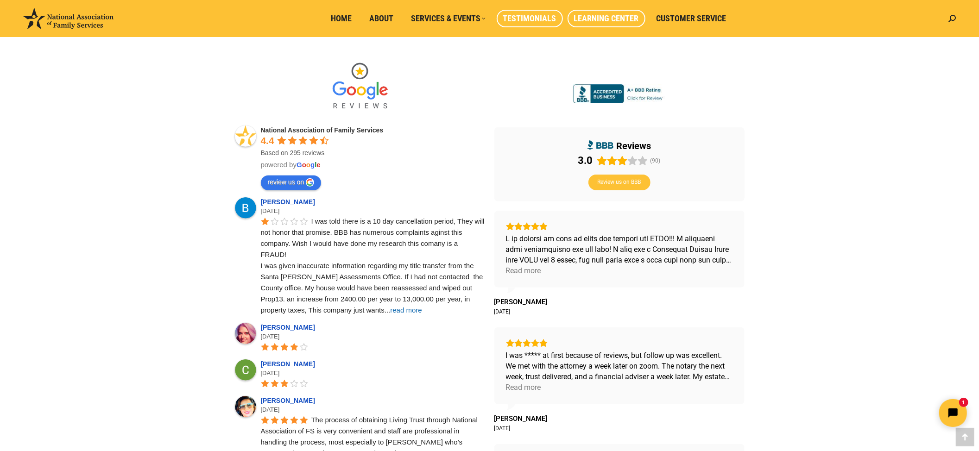
click at [611, 22] on span "Learning Center" at bounding box center [606, 18] width 65 height 10
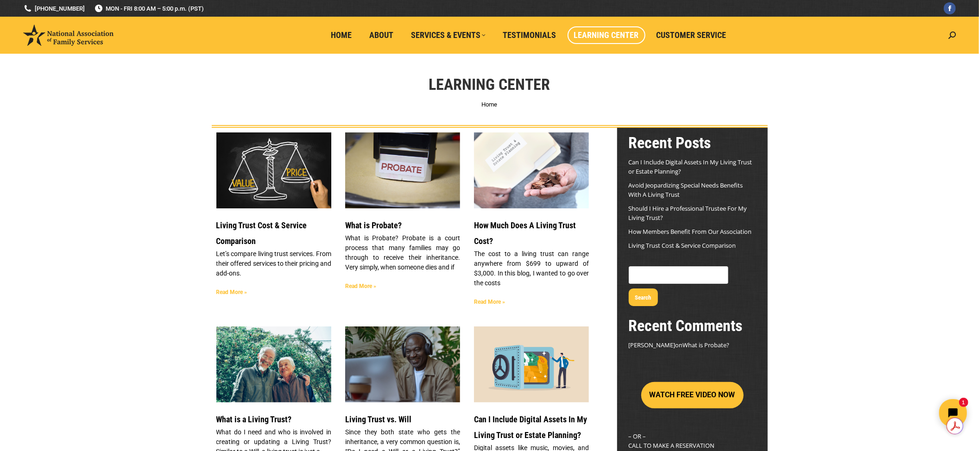
drag, startPoint x: 0, startPoint y: 0, endPoint x: 266, endPoint y: 168, distance: 314.1
drag, startPoint x: 266, startPoint y: 168, endPoint x: 145, endPoint y: 109, distance: 133.9
click at [146, 109] on div "Learning Center You are here: Home" at bounding box center [489, 91] width 979 height 74
click at [245, 228] on link "Living Trust Cost & Service Comparison" at bounding box center [261, 233] width 91 height 25
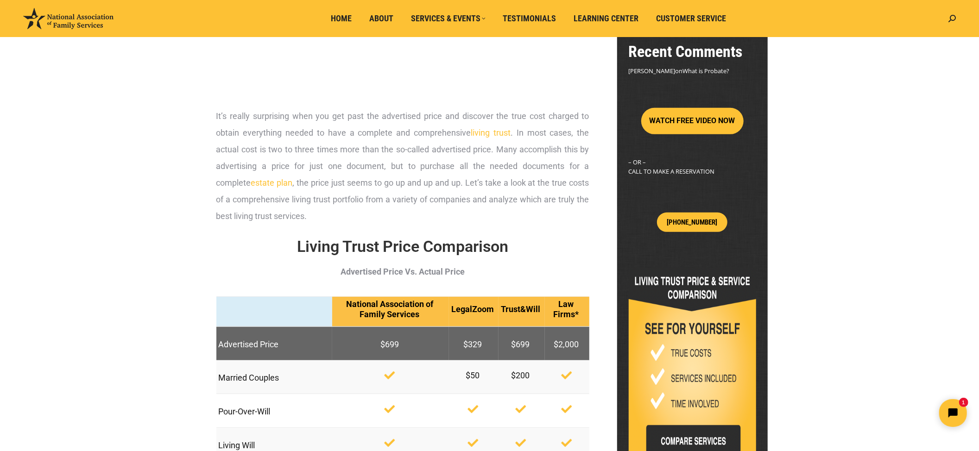
scroll to position [309, 0]
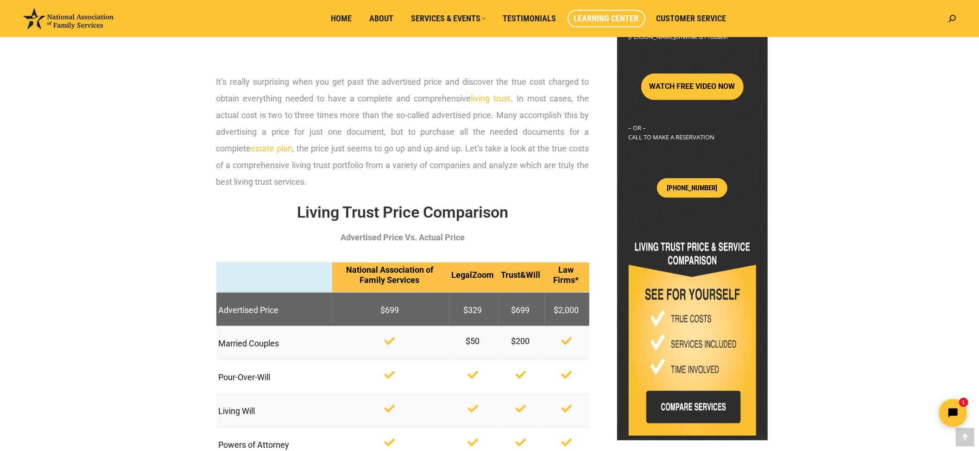
click at [591, 19] on span "Learning Center" at bounding box center [606, 18] width 65 height 10
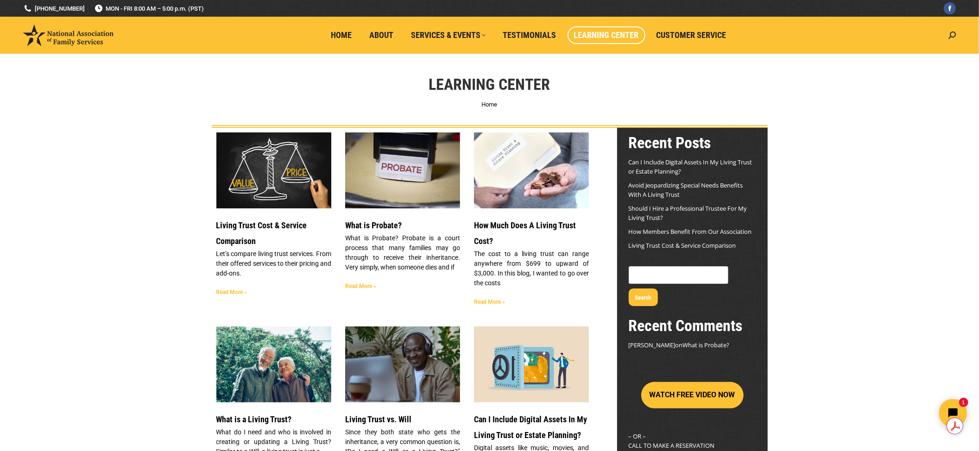
click at [373, 222] on link "What is Probate?" at bounding box center [373, 226] width 57 height 10
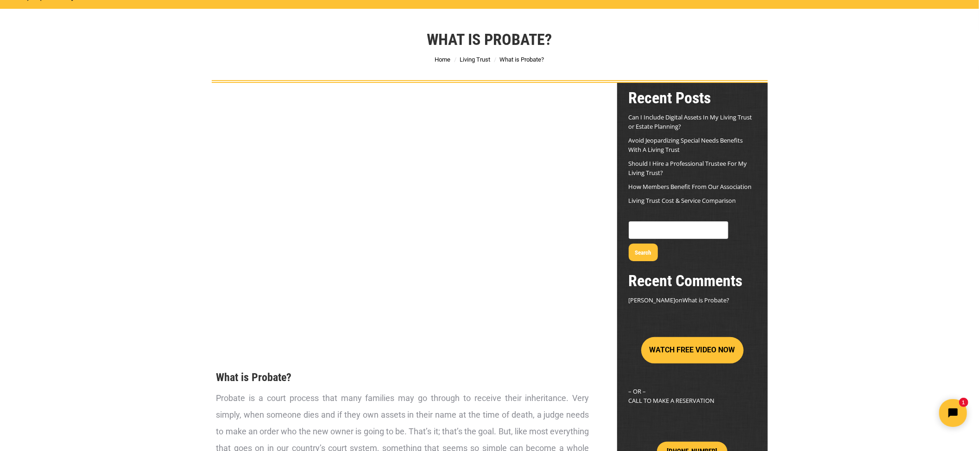
scroll to position [371, 0]
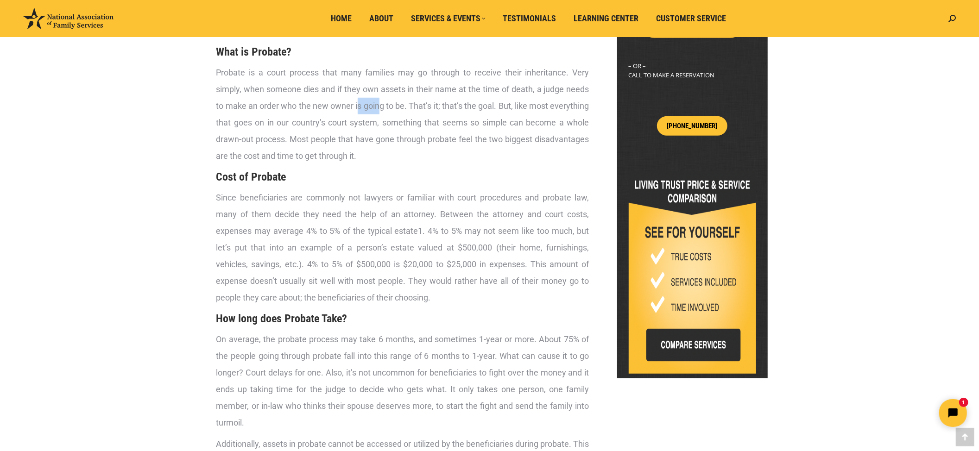
drag, startPoint x: 356, startPoint y: 106, endPoint x: 380, endPoint y: 104, distance: 24.1
click at [380, 104] on span "Probate is a court process that many families may go through to receive their i…" at bounding box center [402, 114] width 373 height 93
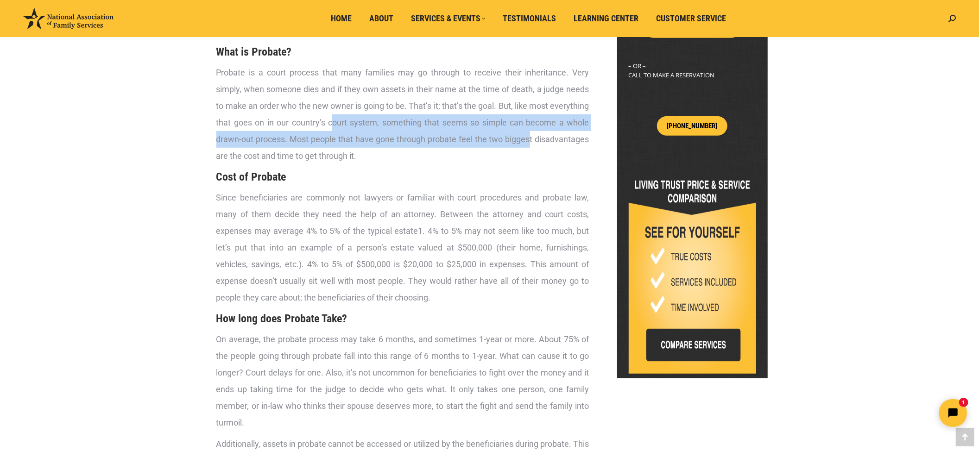
drag, startPoint x: 331, startPoint y: 121, endPoint x: 531, endPoint y: 136, distance: 200.3
click at [531, 136] on span "Probate is a court process that many families may go through to receive their i…" at bounding box center [402, 114] width 373 height 93
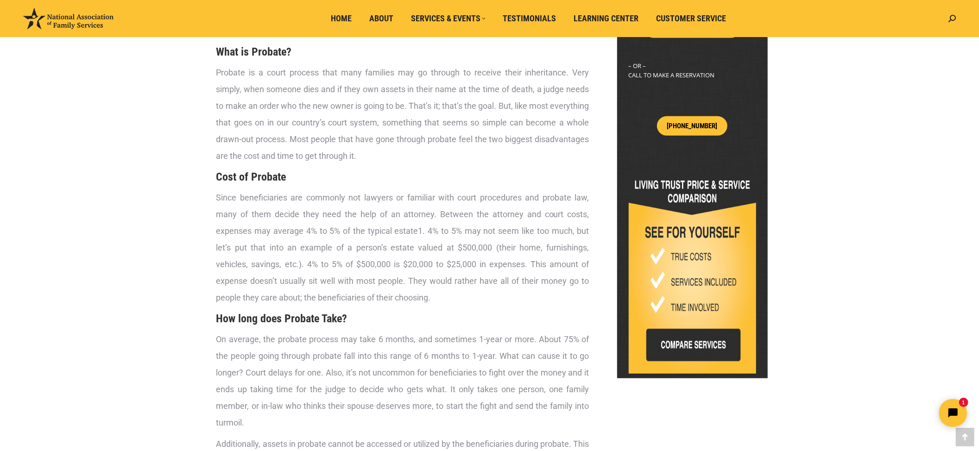
click at [482, 191] on p "Since beneficiaries are commonly not lawyers or familiar with court procedures …" at bounding box center [402, 248] width 373 height 117
drag, startPoint x: 302, startPoint y: 230, endPoint x: 343, endPoint y: 234, distance: 40.9
click at [343, 234] on span "Since beneficiaries are commonly not lawyers or familiar with court procedures …" at bounding box center [402, 214] width 373 height 43
drag, startPoint x: 395, startPoint y: 231, endPoint x: 423, endPoint y: 231, distance: 27.8
click at [423, 231] on p "Since beneficiaries are commonly not lawyers or familiar with court procedures …" at bounding box center [402, 248] width 373 height 117
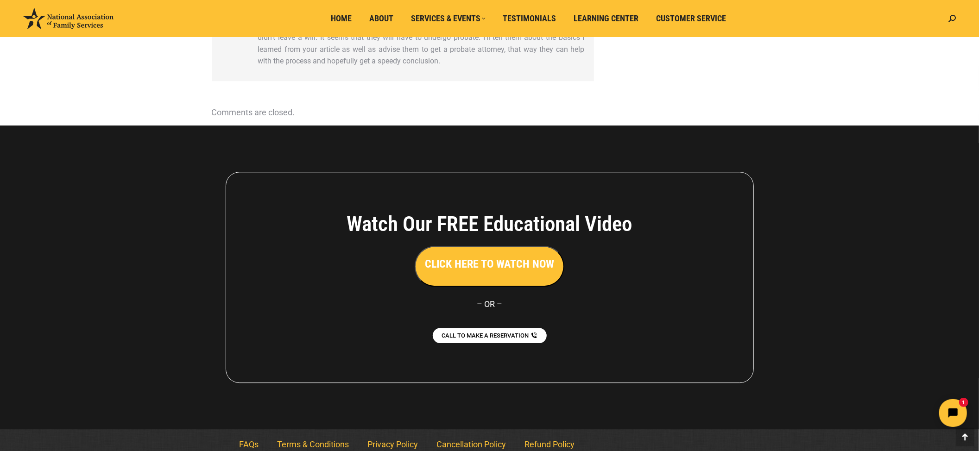
scroll to position [1977, 0]
click at [825, 342] on div at bounding box center [489, 277] width 979 height 304
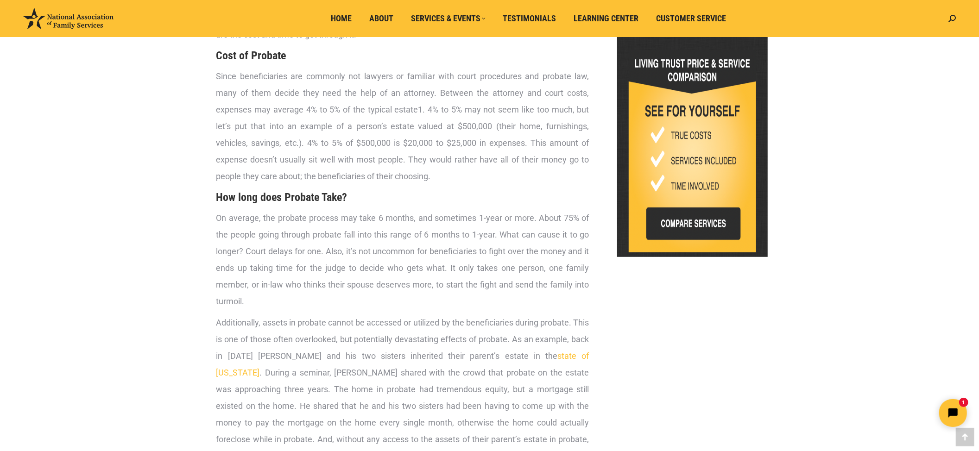
scroll to position [494, 0]
